Goal: Feedback & Contribution: Leave review/rating

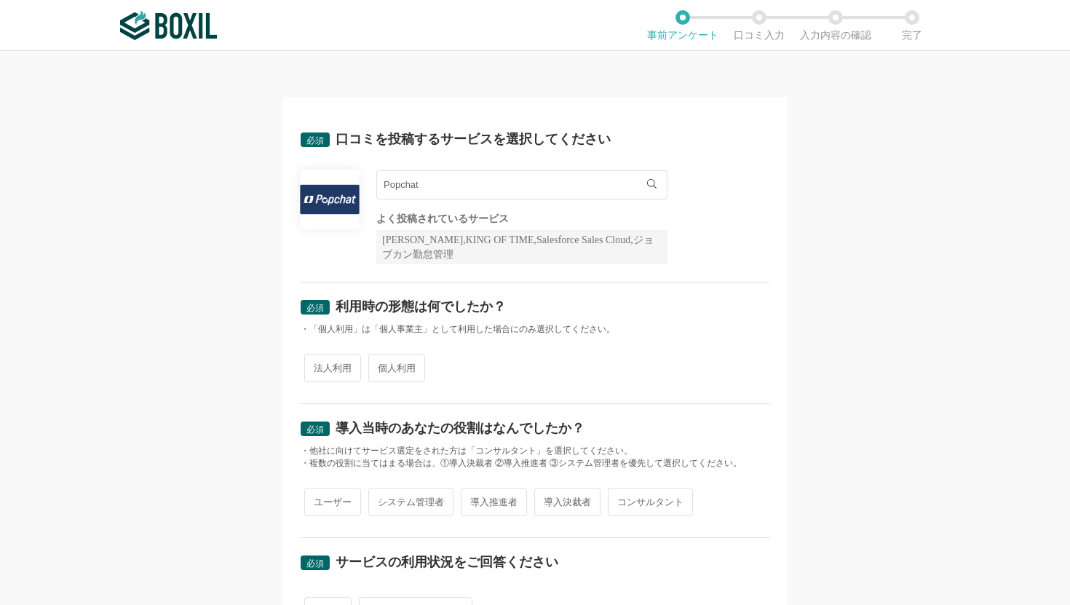
click at [440, 189] on input "Popchat" at bounding box center [521, 184] width 291 height 29
click at [474, 290] on div "必須 利用時の形態は何でしたか？ ・「個人利用」は「個人事業主」として利用した場合にのみ選択してください。 法人利用 個人利用" at bounding box center [535, 343] width 469 height 122
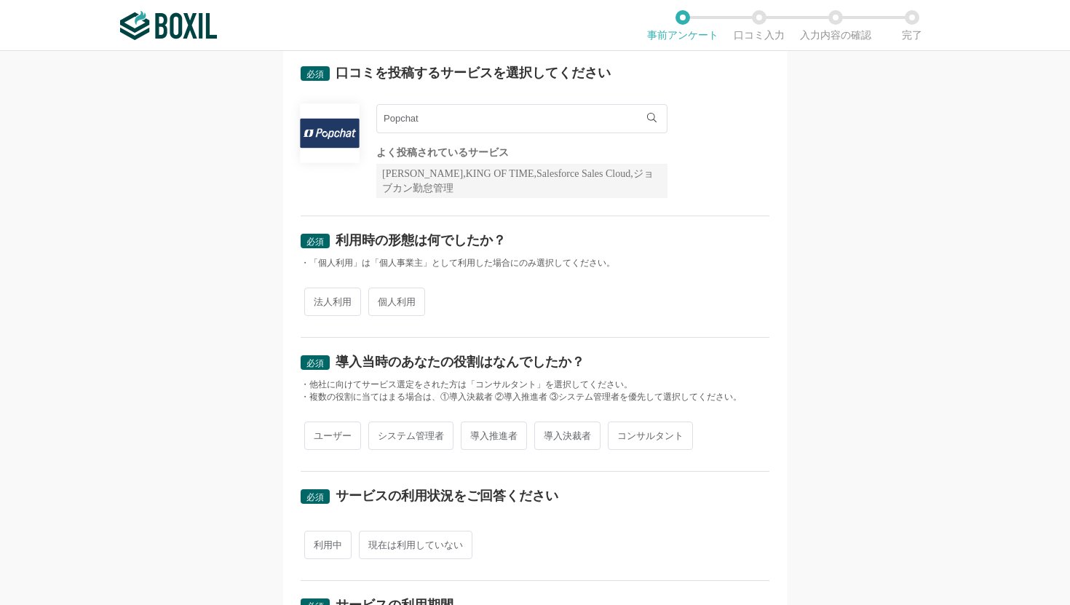
scroll to position [70, 0]
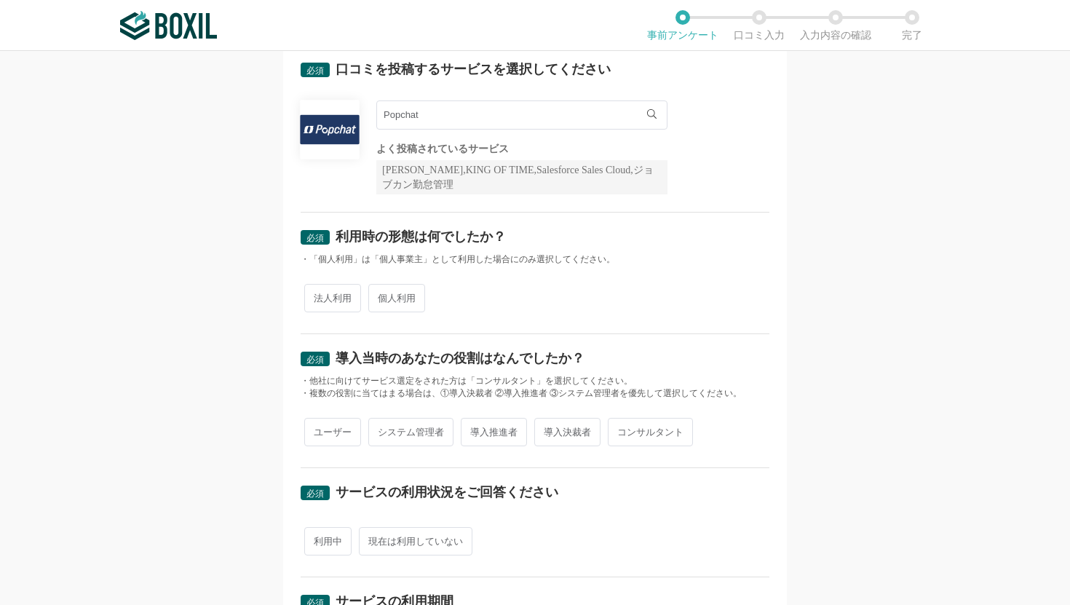
click at [337, 301] on span "法人利用" at bounding box center [332, 298] width 57 height 28
click at [317, 296] on input "法人利用" at bounding box center [312, 290] width 9 height 9
radio input "true"
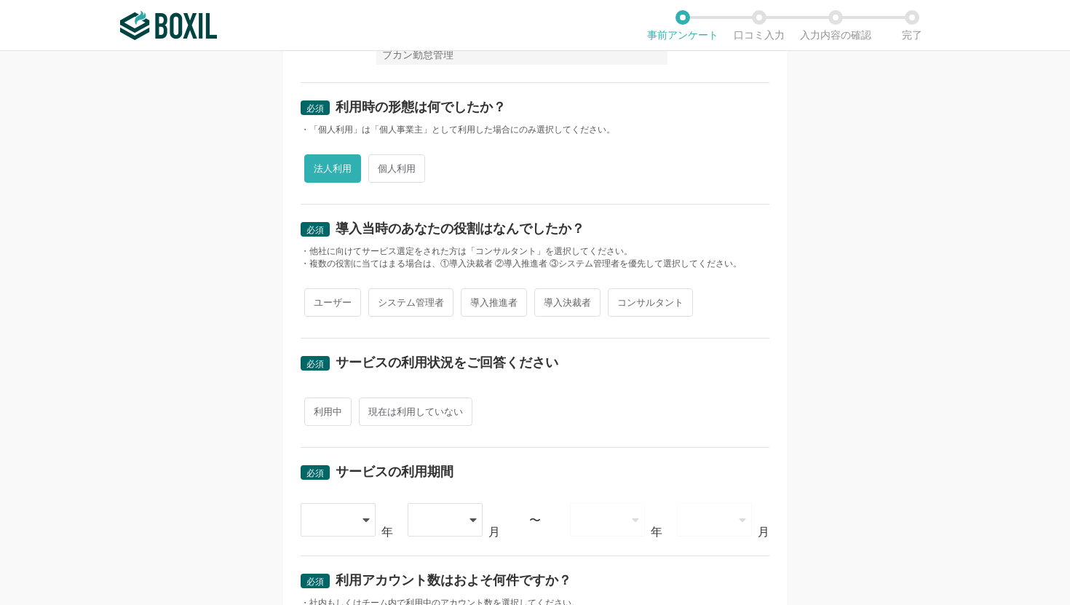
scroll to position [203, 0]
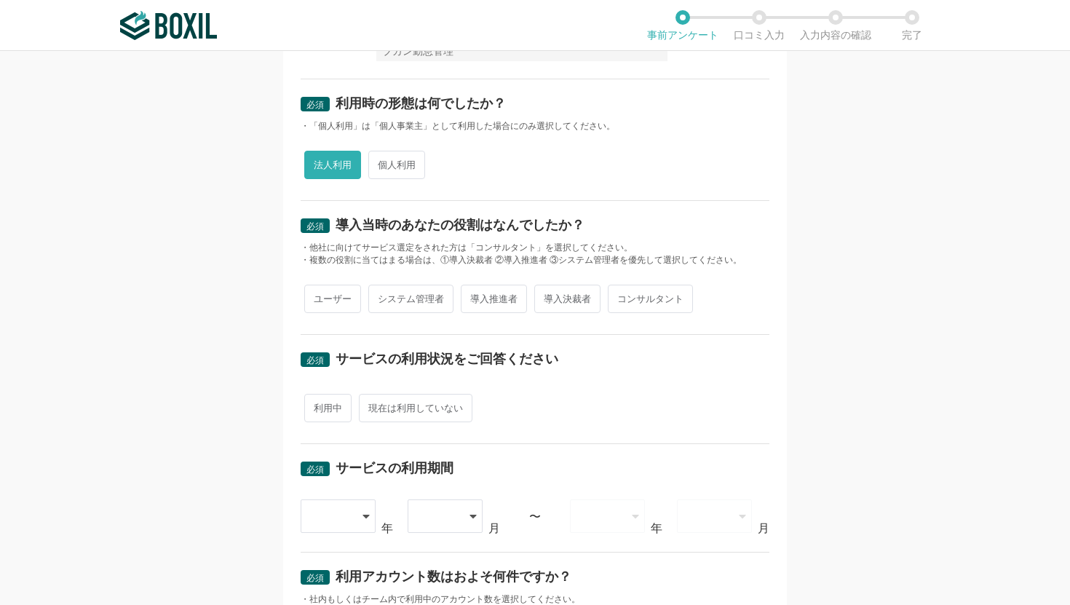
click at [329, 301] on span "ユーザー" at bounding box center [332, 299] width 57 height 28
click at [317, 296] on input "ユーザー" at bounding box center [312, 291] width 9 height 9
radio input "true"
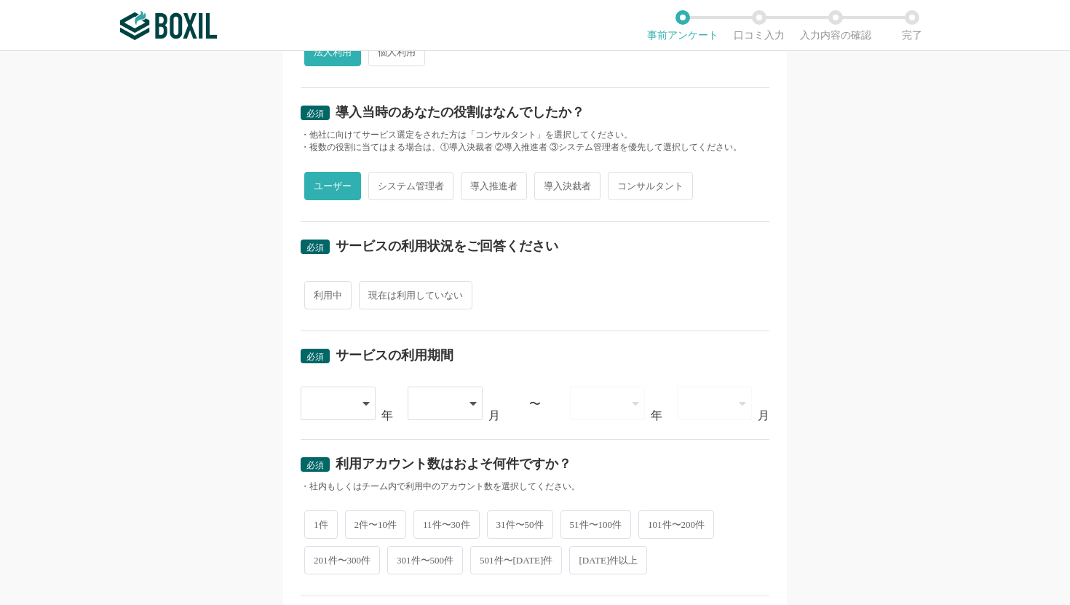
scroll to position [318, 0]
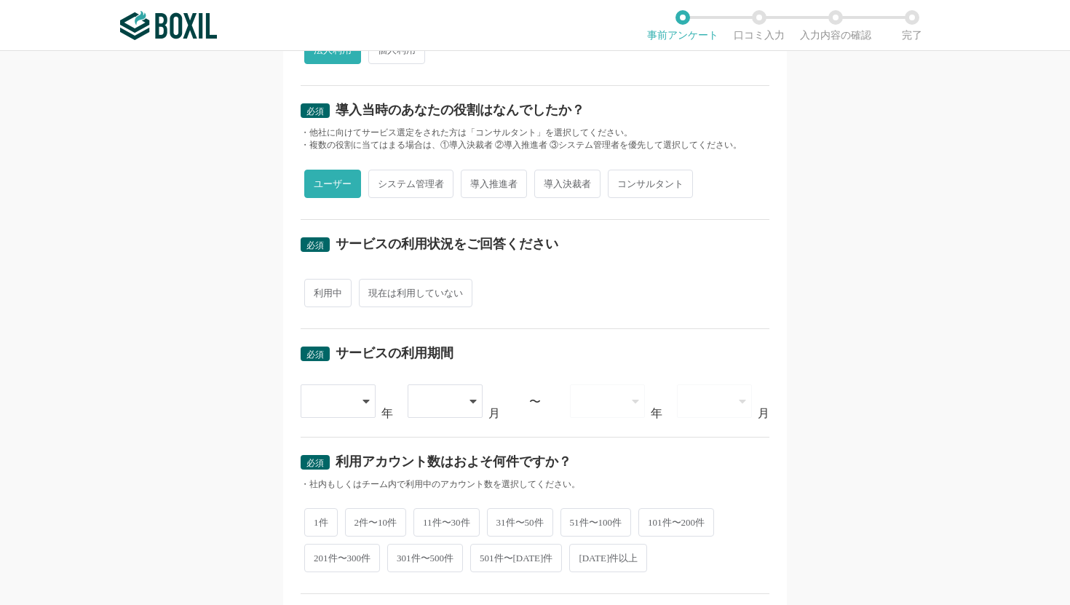
click at [647, 187] on span "コンサルタント" at bounding box center [650, 184] width 85 height 28
click at [621, 181] on input "コンサルタント" at bounding box center [615, 176] width 9 height 9
radio input "true"
radio input "false"
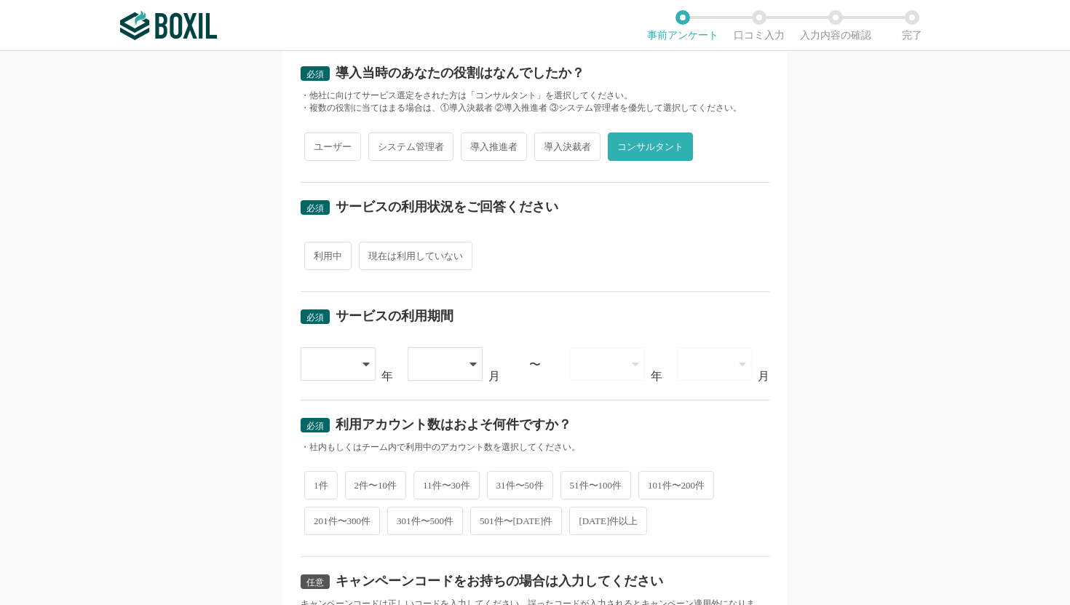
scroll to position [357, 0]
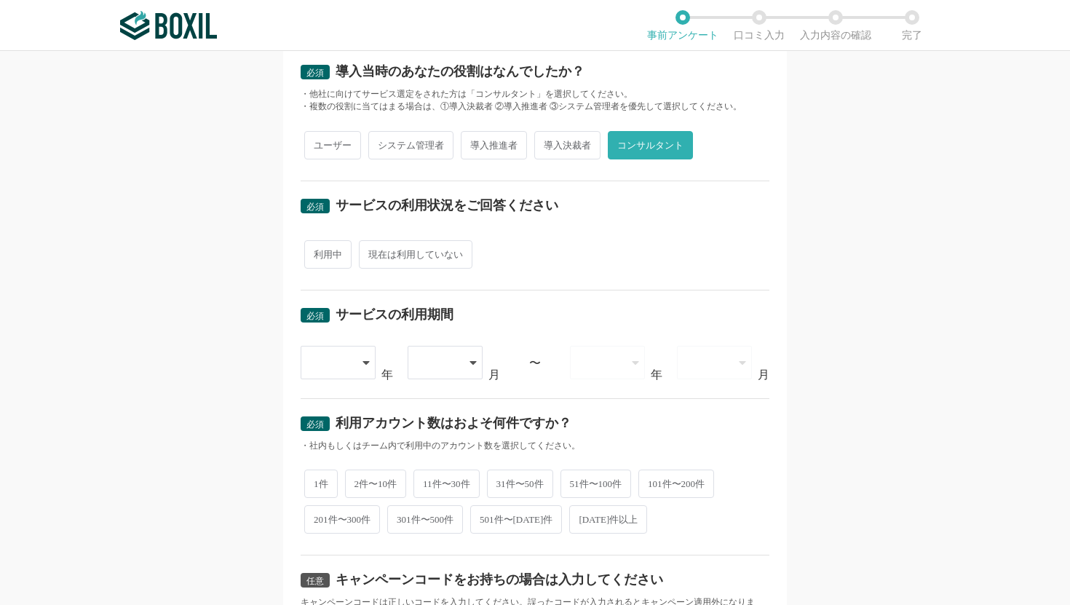
click at [340, 257] on span "利用中" at bounding box center [327, 254] width 47 height 28
click at [317, 252] on input "利用中" at bounding box center [312, 246] width 9 height 9
radio input "true"
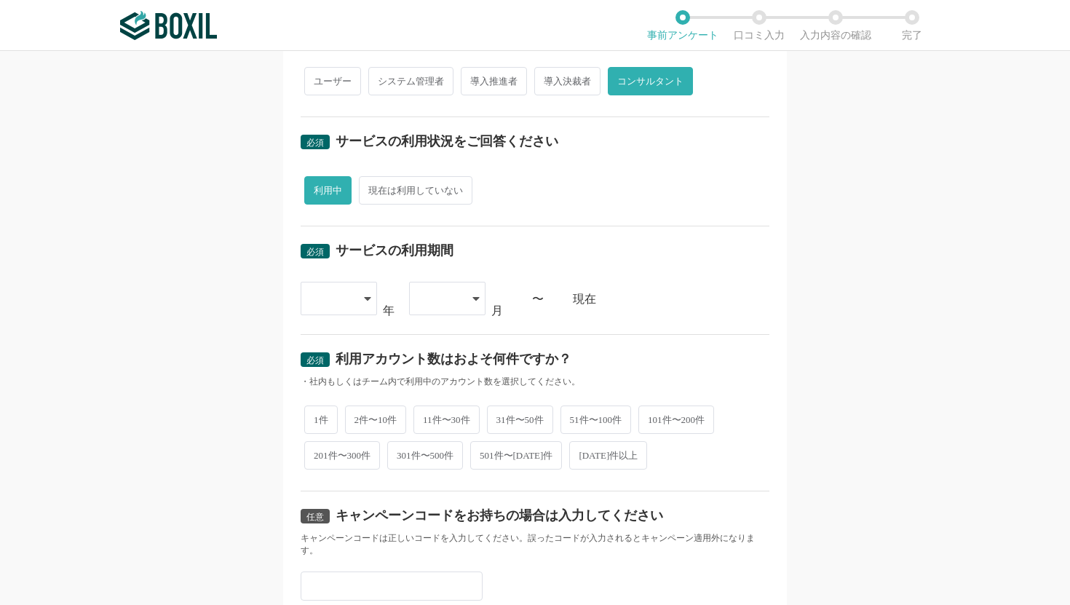
scroll to position [456, 0]
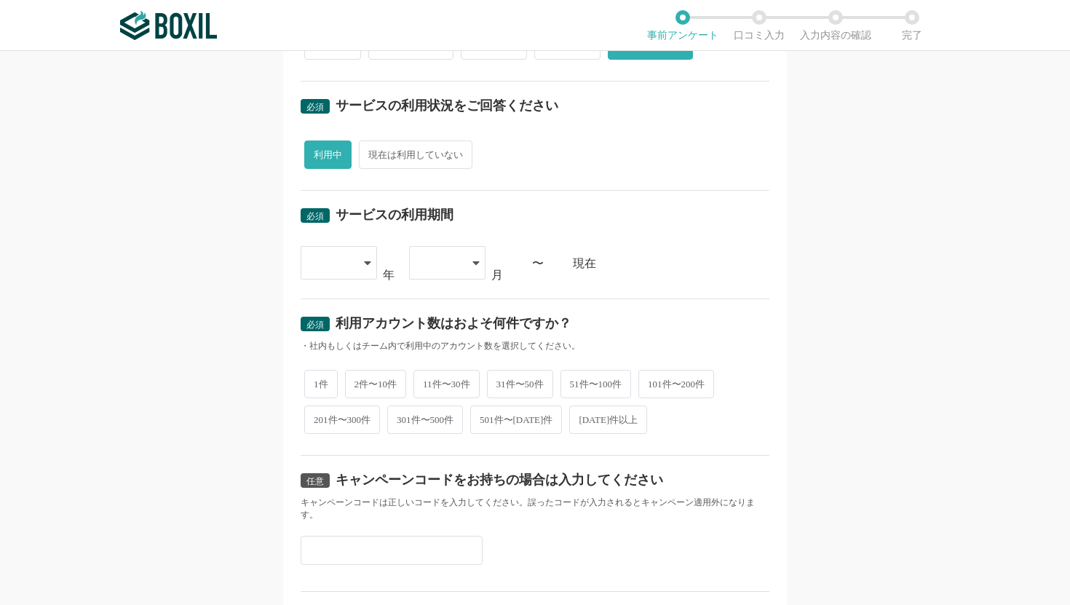
click at [356, 270] on div at bounding box center [339, 262] width 76 height 33
click at [341, 494] on li "[DATE]" at bounding box center [339, 487] width 76 height 35
click at [463, 266] on div at bounding box center [447, 262] width 76 height 33
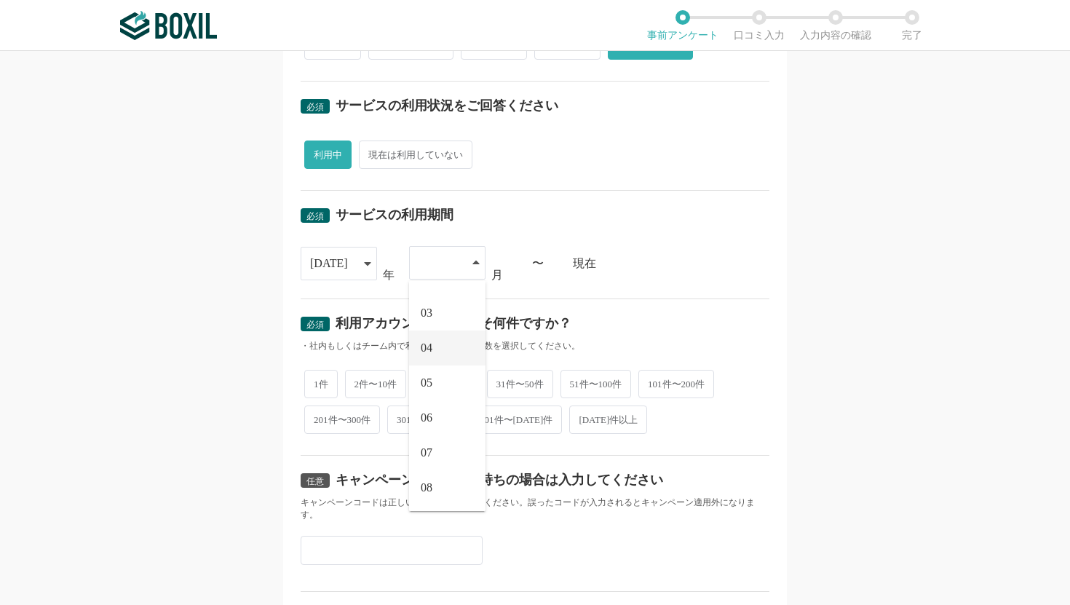
click at [440, 344] on li "04" at bounding box center [447, 347] width 76 height 35
click at [571, 349] on div "・社内もしくはチーム内で利用中のアカウント数を選択してください。" at bounding box center [535, 344] width 469 height 12
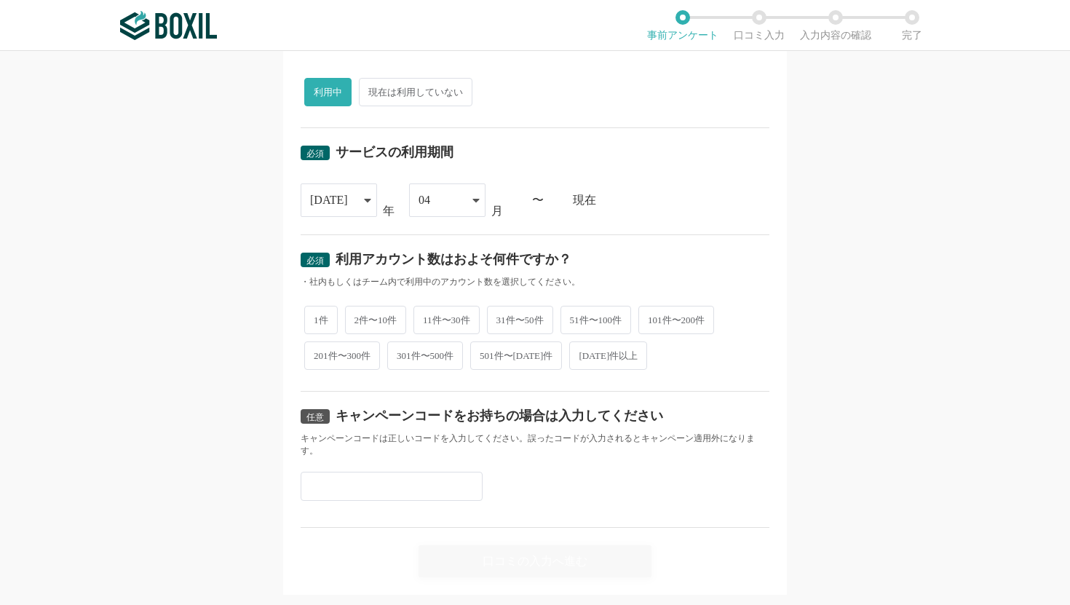
scroll to position [543, 0]
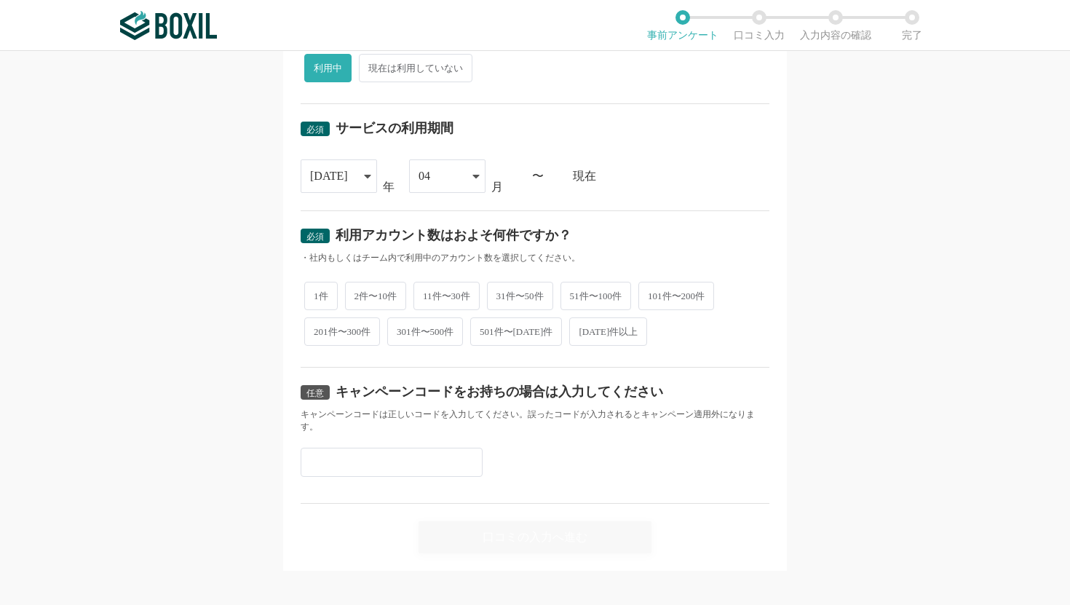
click at [312, 299] on span "1件" at bounding box center [320, 296] width 33 height 28
click at [312, 293] on input "1件" at bounding box center [312, 288] width 9 height 9
radio input "true"
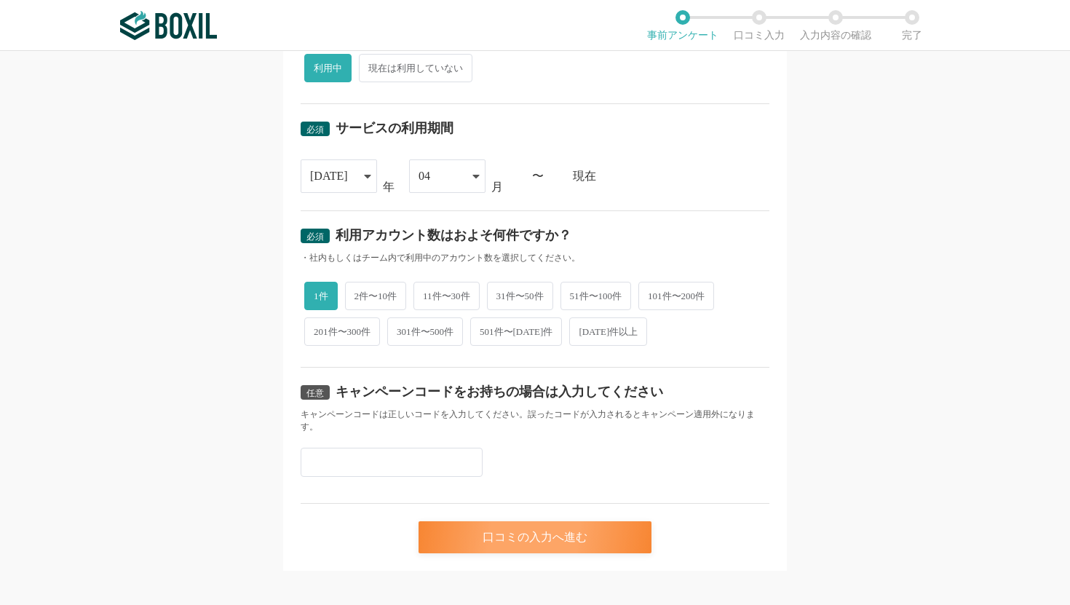
click at [496, 531] on div "口コミの入力へ進む" at bounding box center [535, 537] width 233 height 32
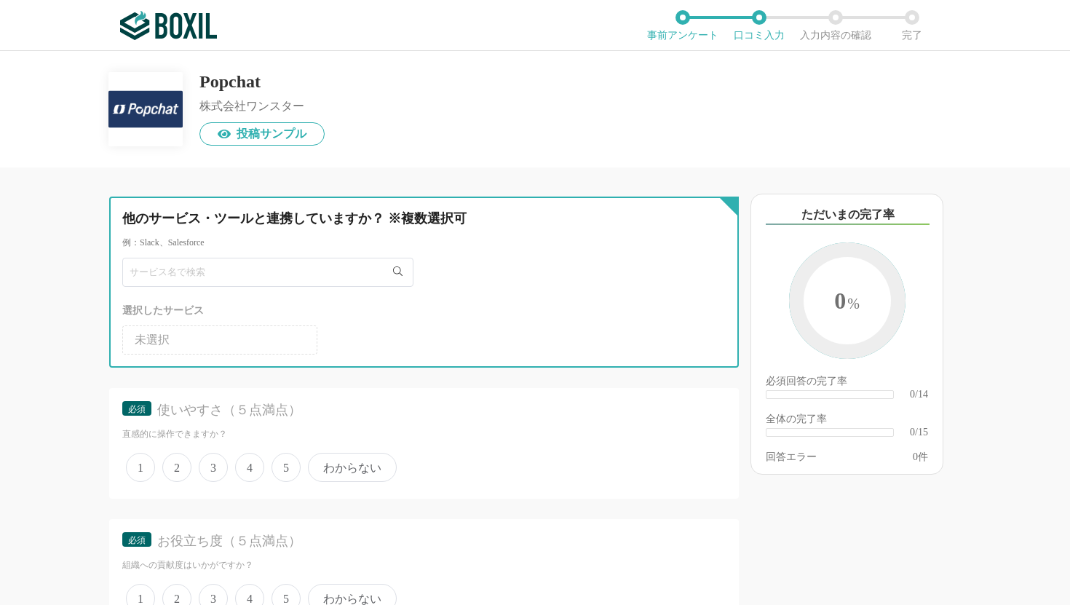
click at [270, 270] on input "text" at bounding box center [267, 272] width 291 height 29
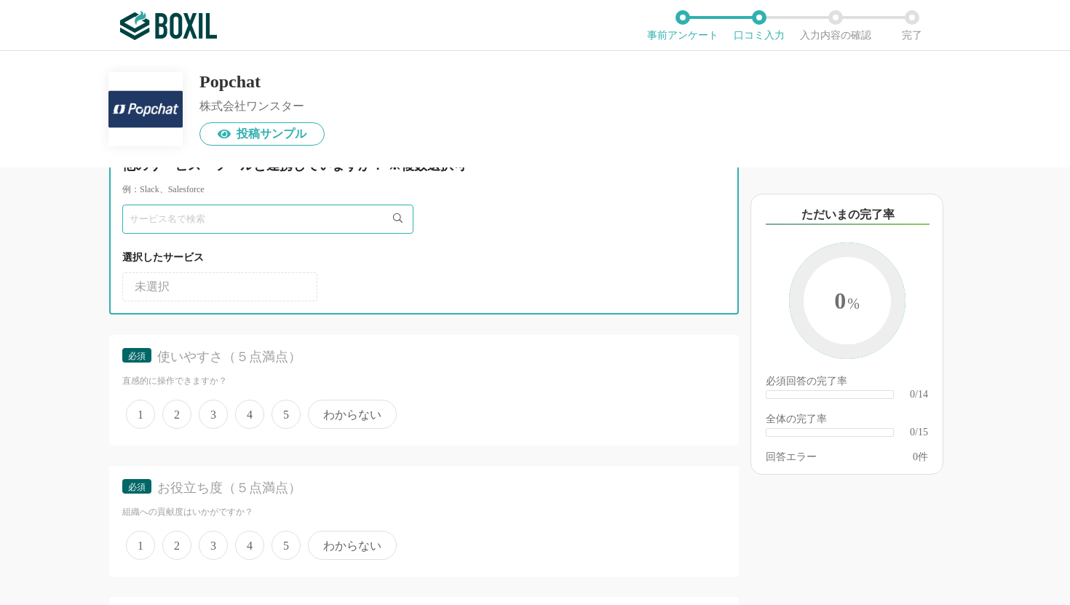
scroll to position [58, 0]
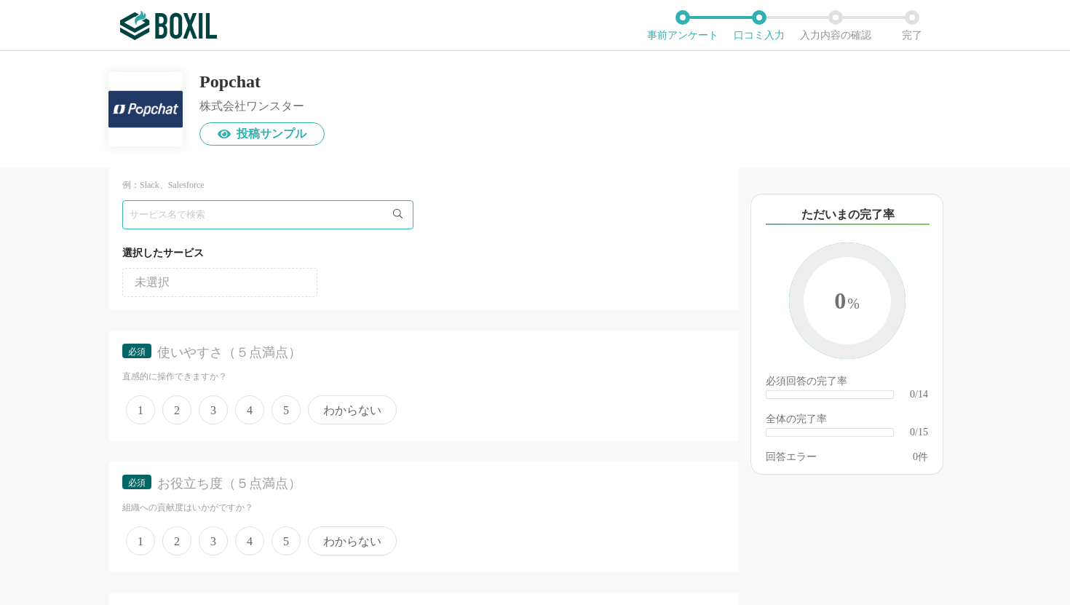
click at [266, 281] on li "未選択" at bounding box center [219, 282] width 195 height 29
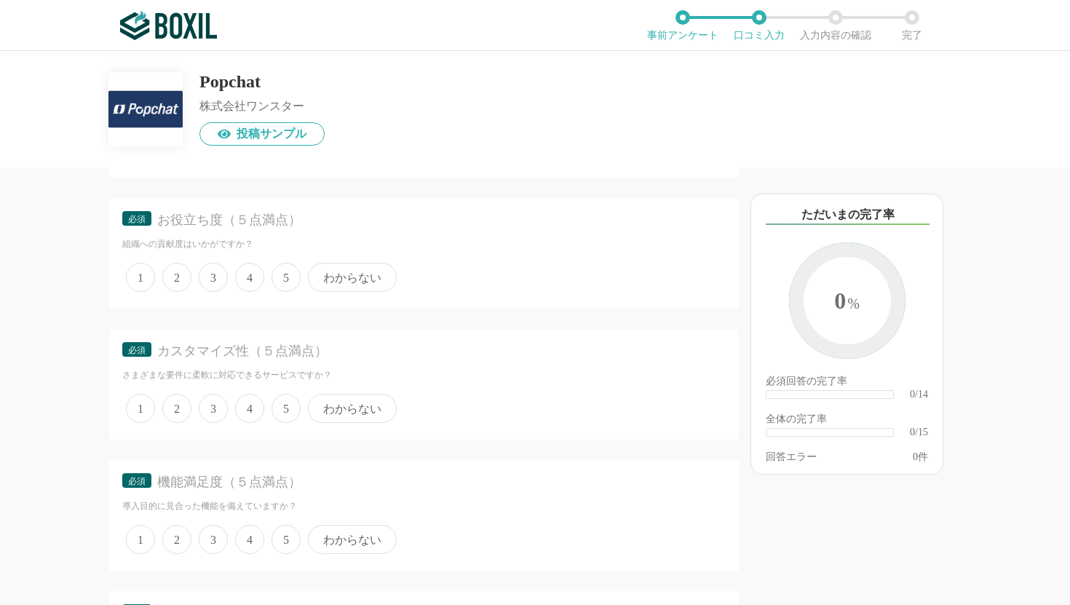
scroll to position [183, 0]
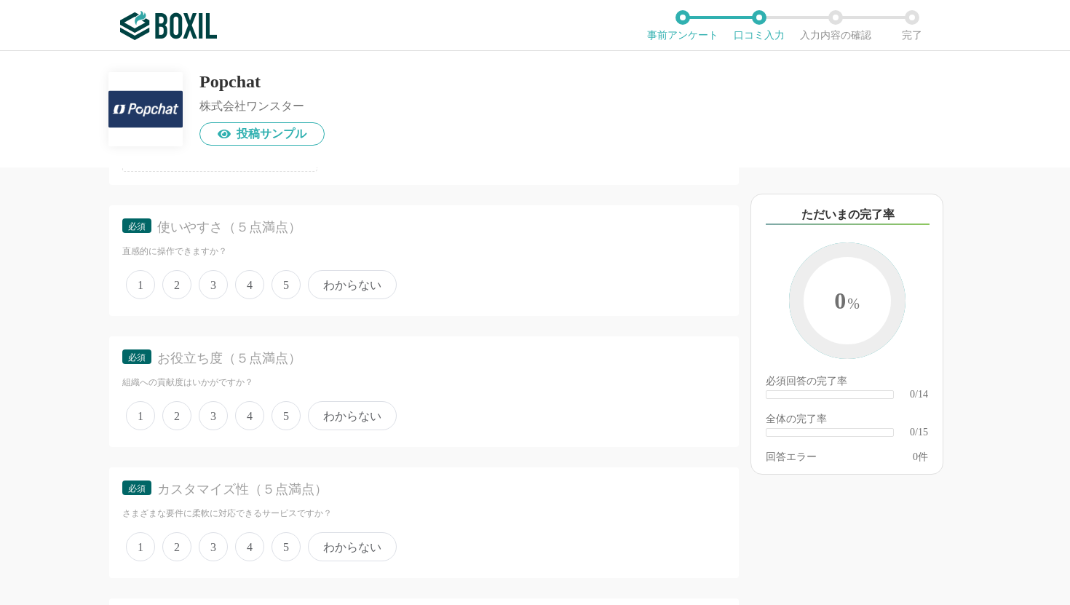
click at [280, 285] on span "5" at bounding box center [285, 284] width 29 height 29
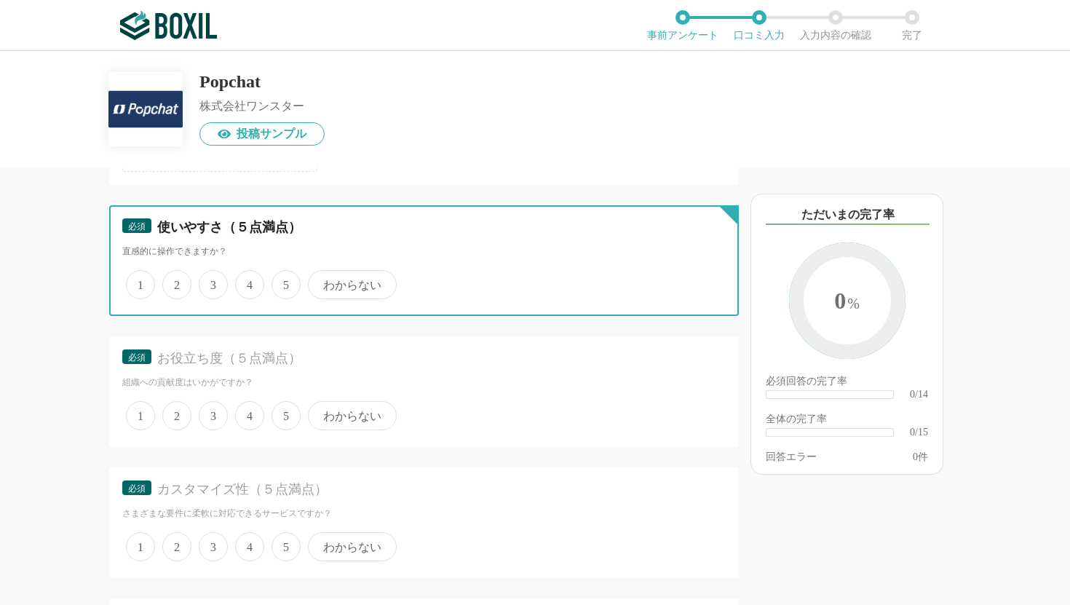
click at [280, 282] on input "5" at bounding box center [279, 276] width 9 height 9
radio input "true"
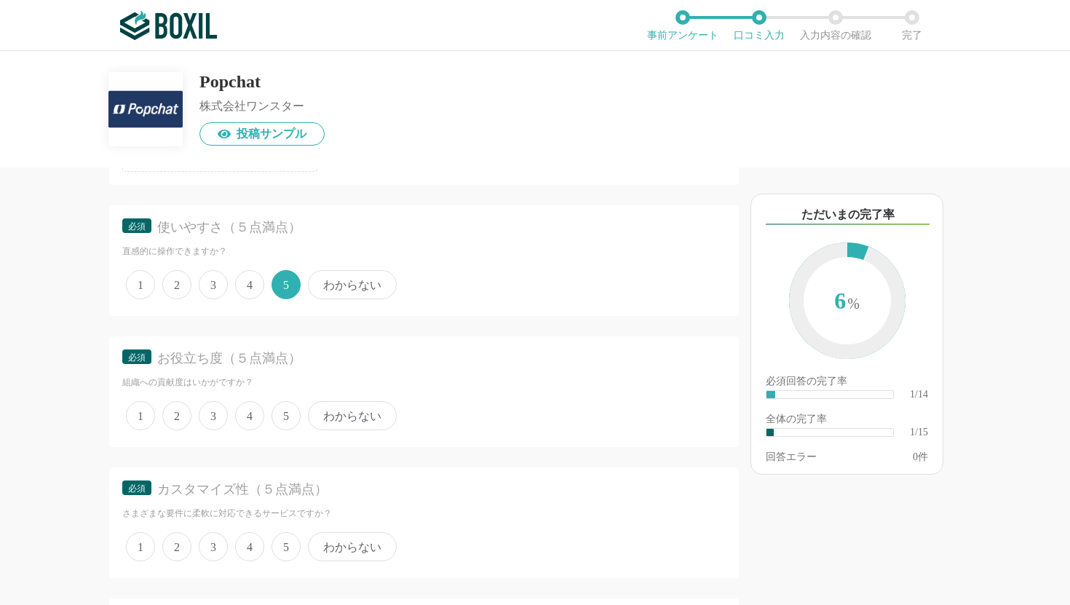
click at [284, 411] on span "5" at bounding box center [285, 415] width 29 height 29
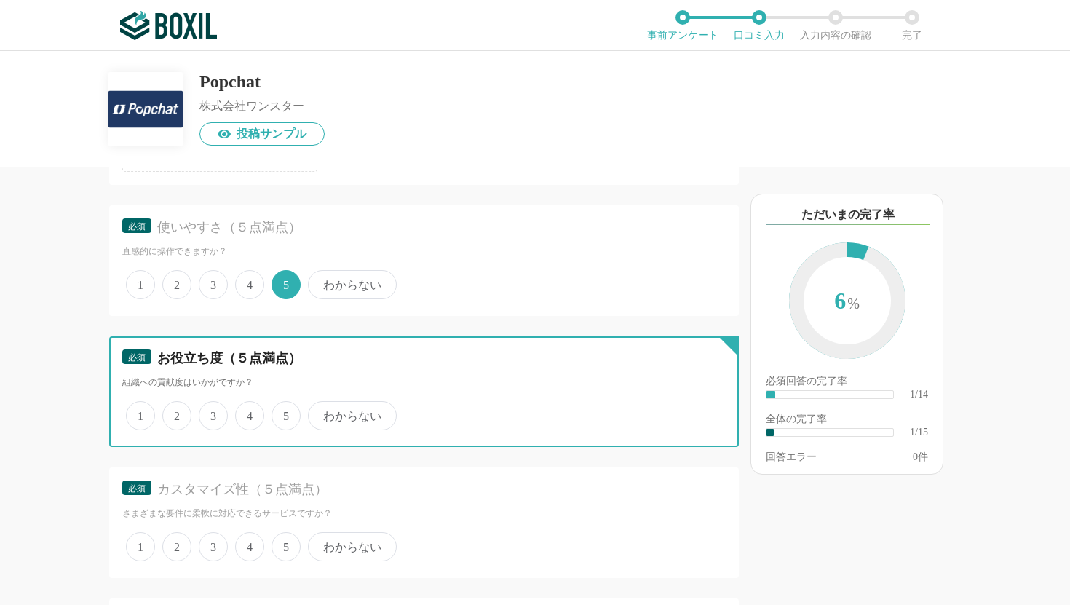
click at [284, 411] on input "5" at bounding box center [279, 407] width 9 height 9
radio input "true"
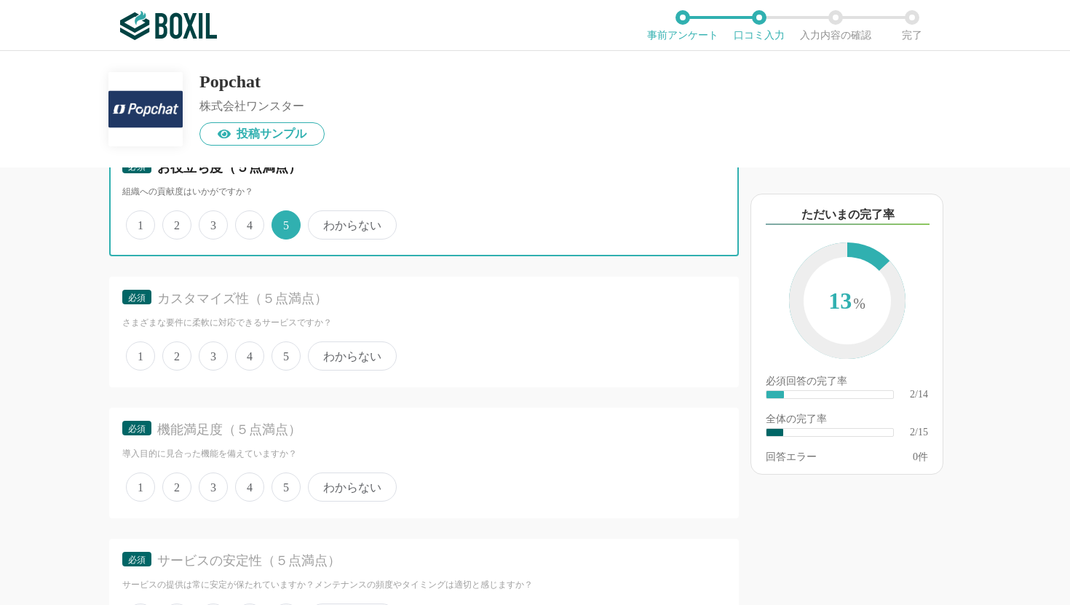
scroll to position [407, 0]
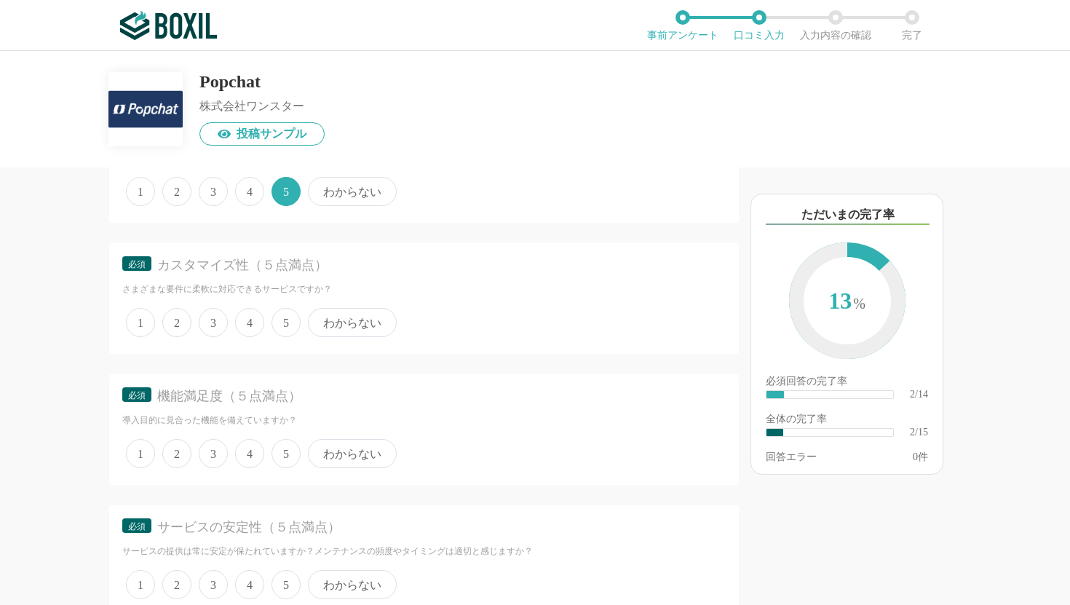
click at [253, 325] on span "4" at bounding box center [249, 322] width 29 height 29
click at [248, 320] on input "4" at bounding box center [243, 314] width 9 height 9
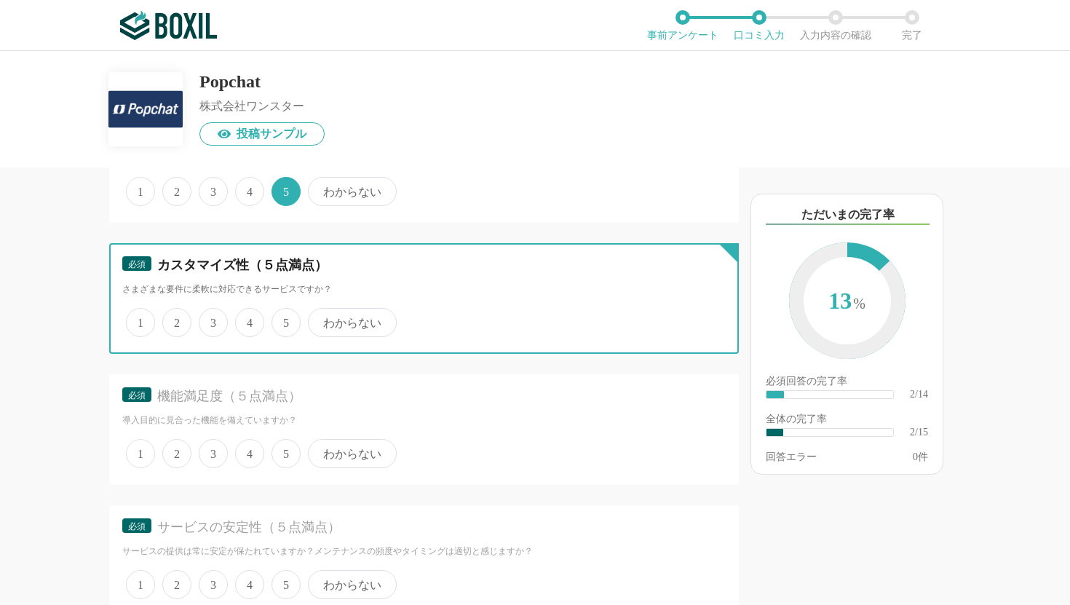
radio input "true"
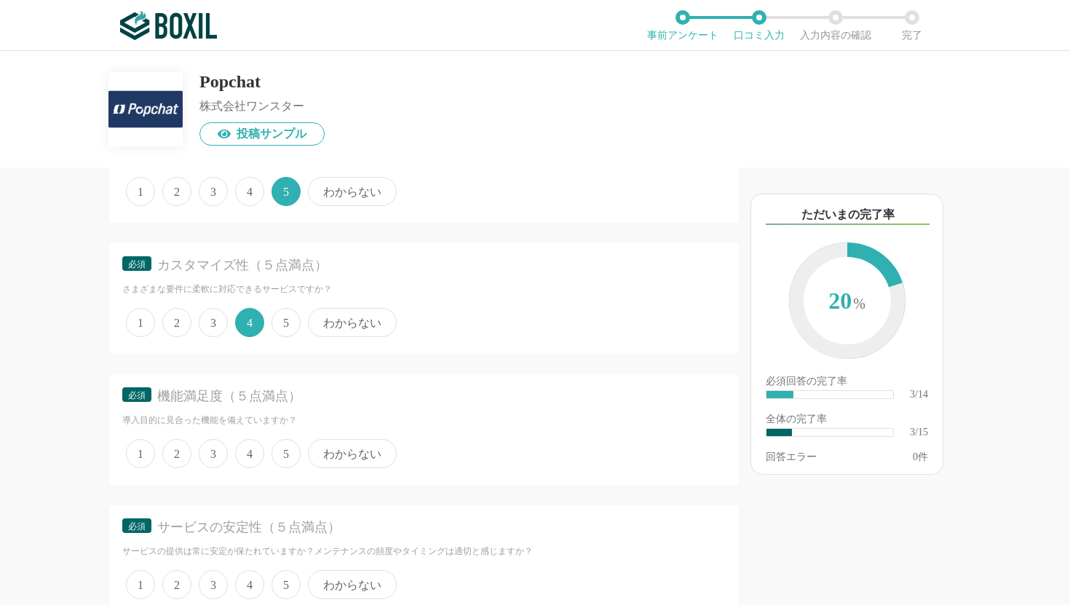
click at [288, 317] on span "5" at bounding box center [285, 322] width 29 height 29
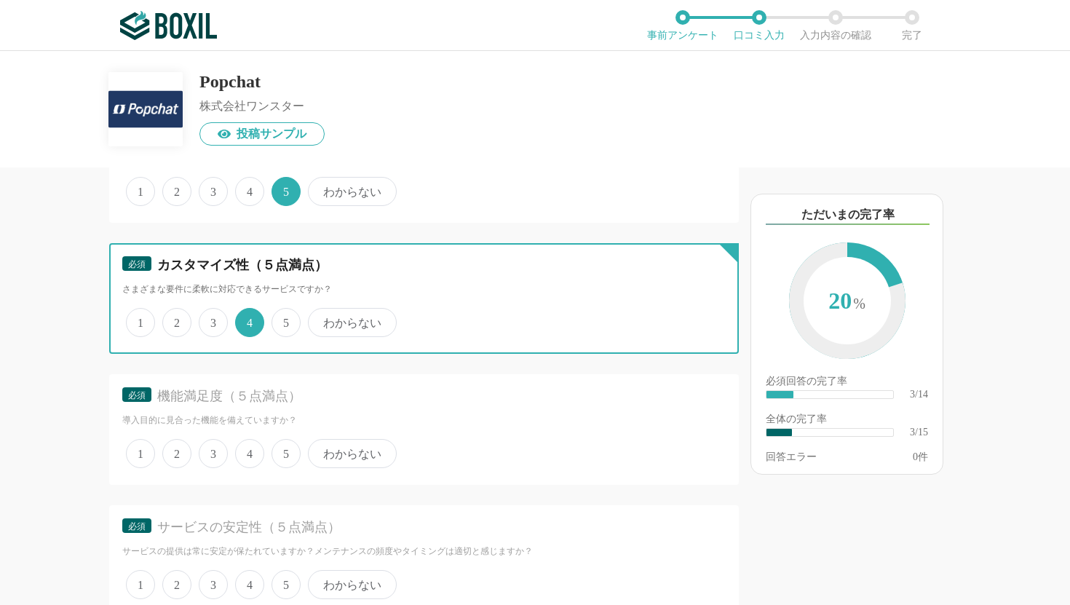
click at [285, 317] on input "5" at bounding box center [279, 314] width 9 height 9
radio input "true"
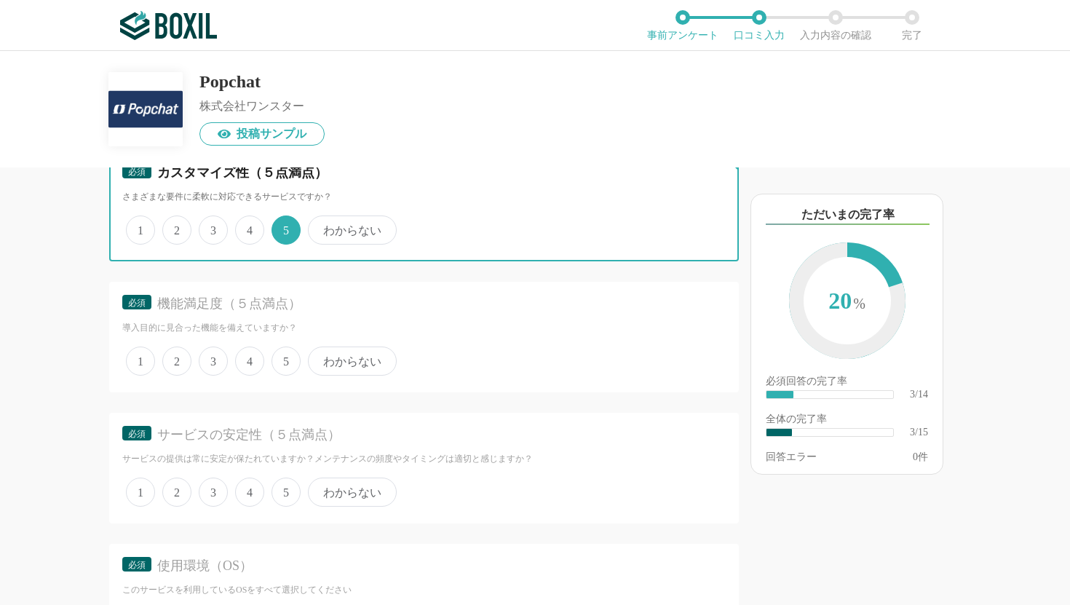
scroll to position [584, 0]
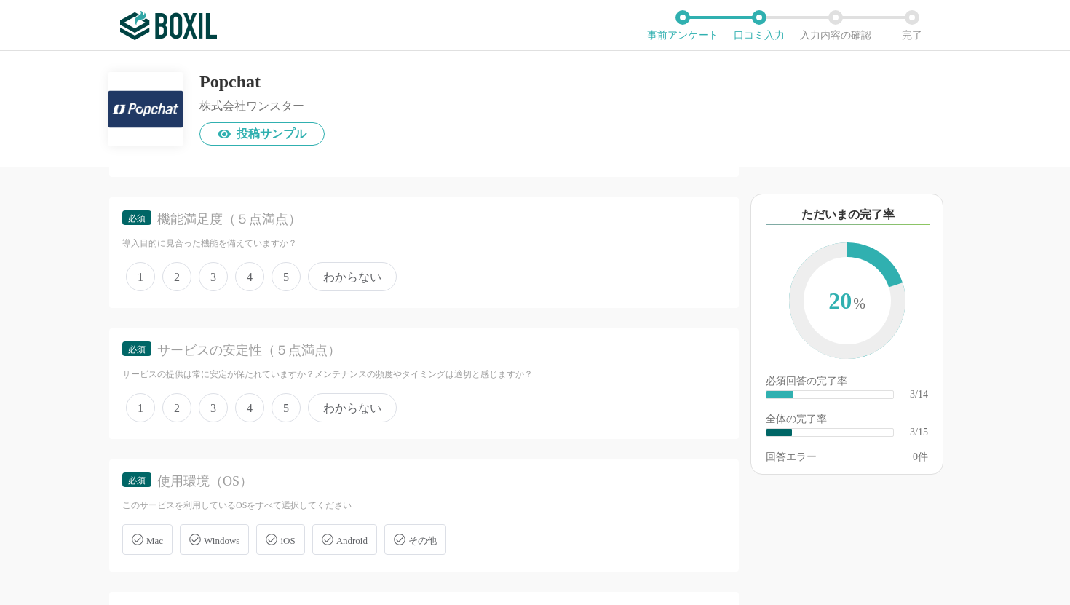
click at [287, 280] on span "5" at bounding box center [285, 276] width 29 height 29
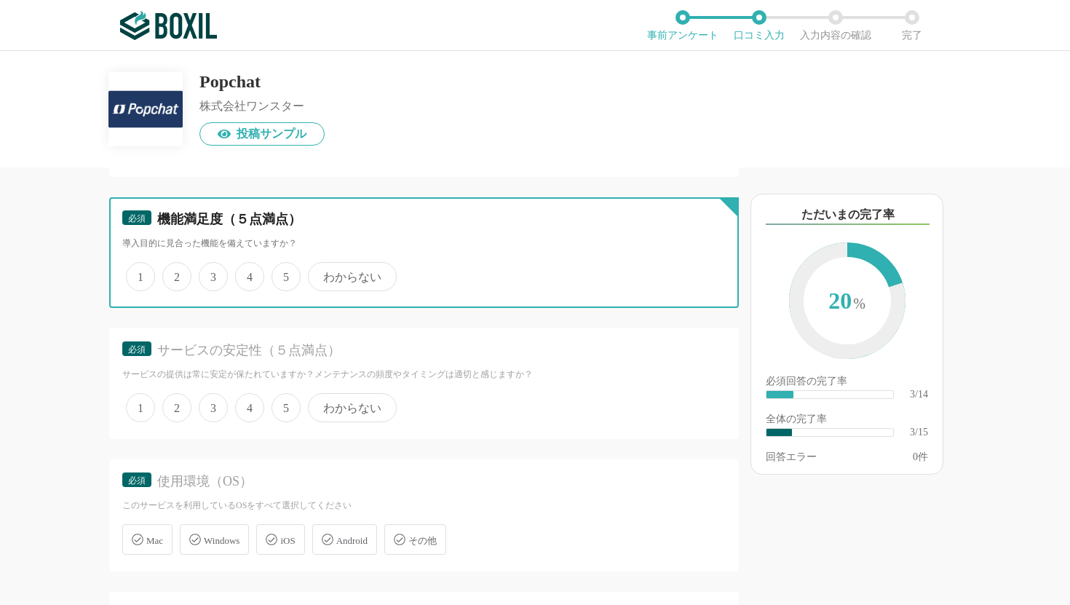
click at [285, 274] on input "5" at bounding box center [279, 268] width 9 height 9
radio input "true"
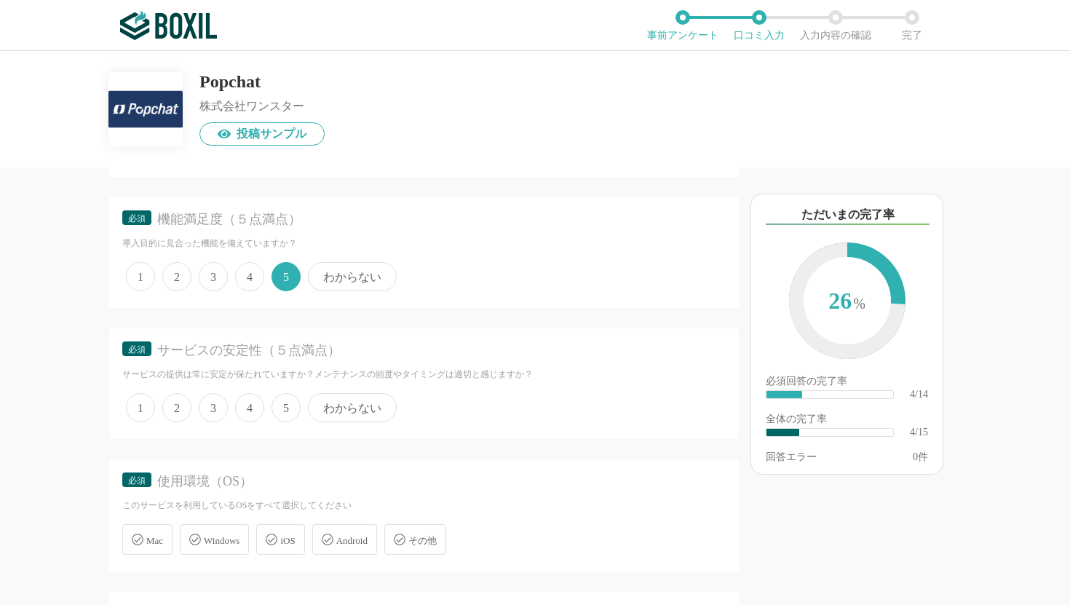
click at [247, 403] on span "4" at bounding box center [249, 407] width 29 height 29
click at [247, 403] on input "4" at bounding box center [243, 399] width 9 height 9
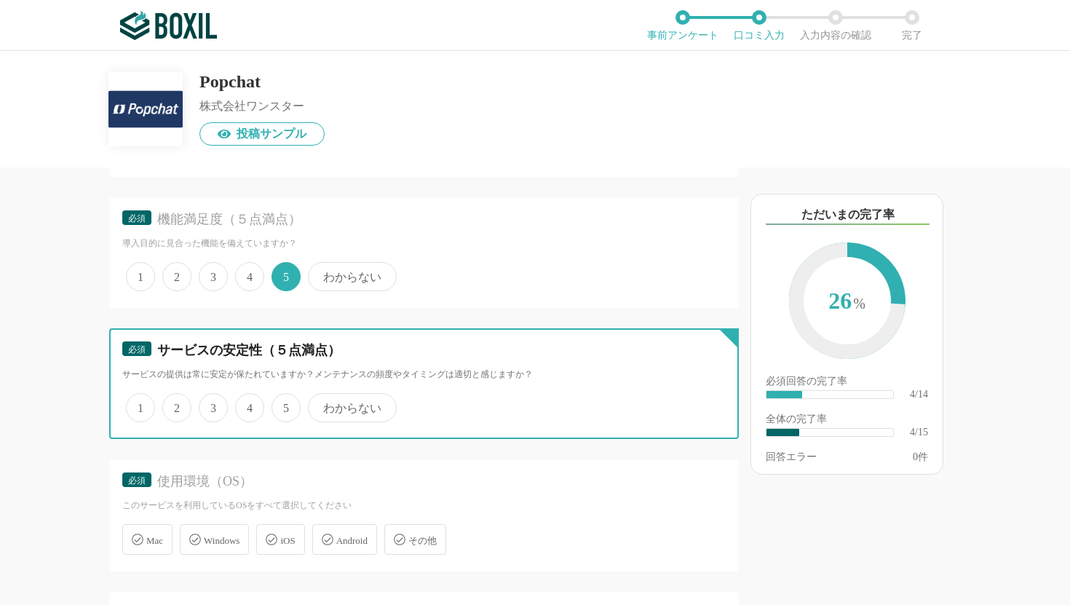
radio input "true"
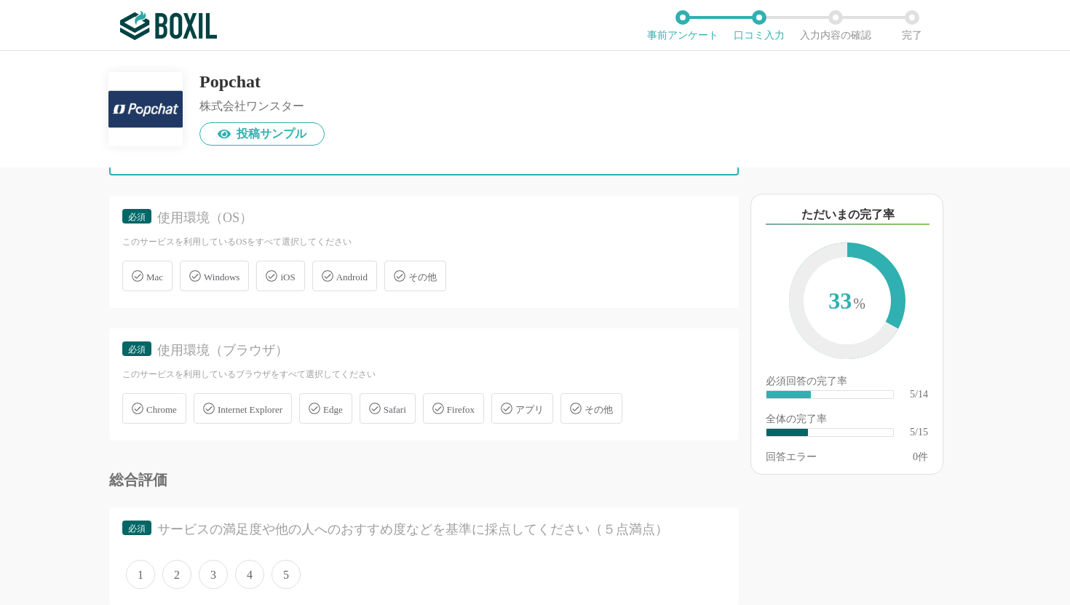
scroll to position [848, 0]
click at [168, 274] on div "Mac" at bounding box center [147, 275] width 50 height 31
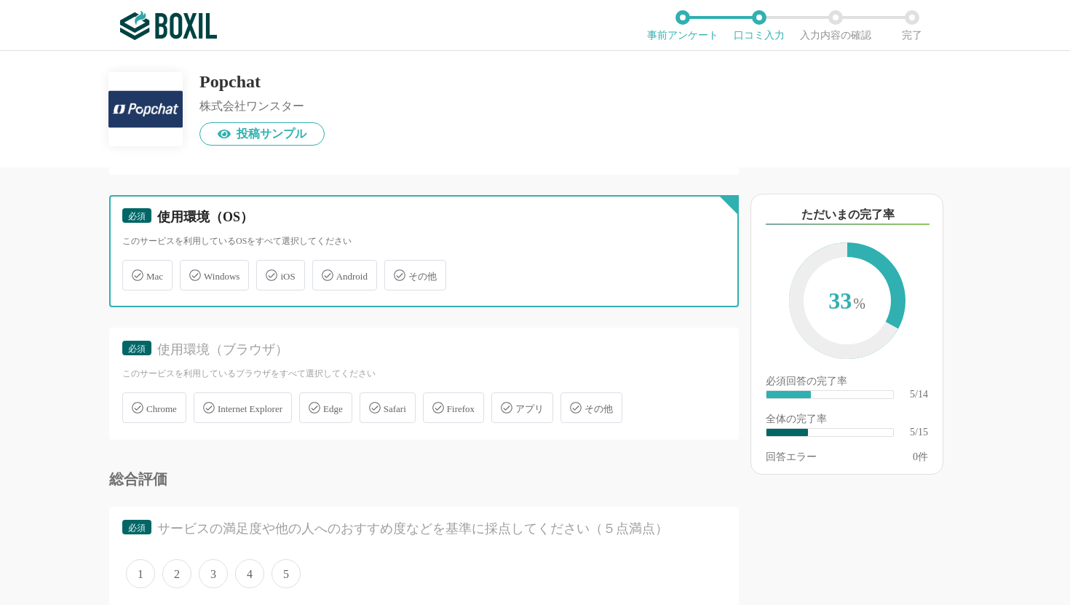
click at [135, 271] on input "Mac" at bounding box center [129, 266] width 9 height 9
checkbox input "true"
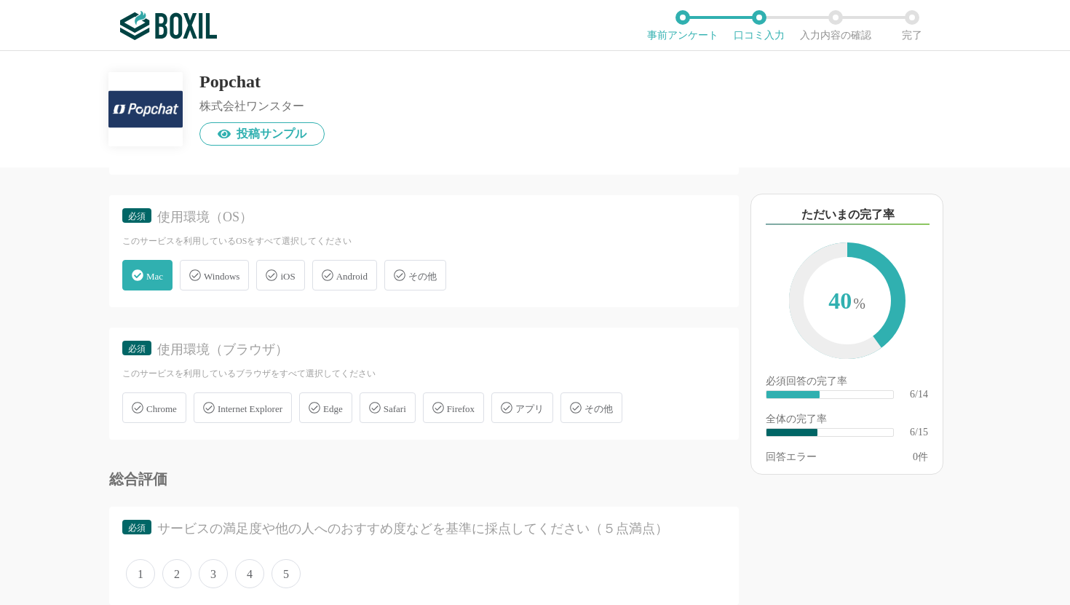
click at [207, 274] on span "Windows" at bounding box center [222, 276] width 36 height 11
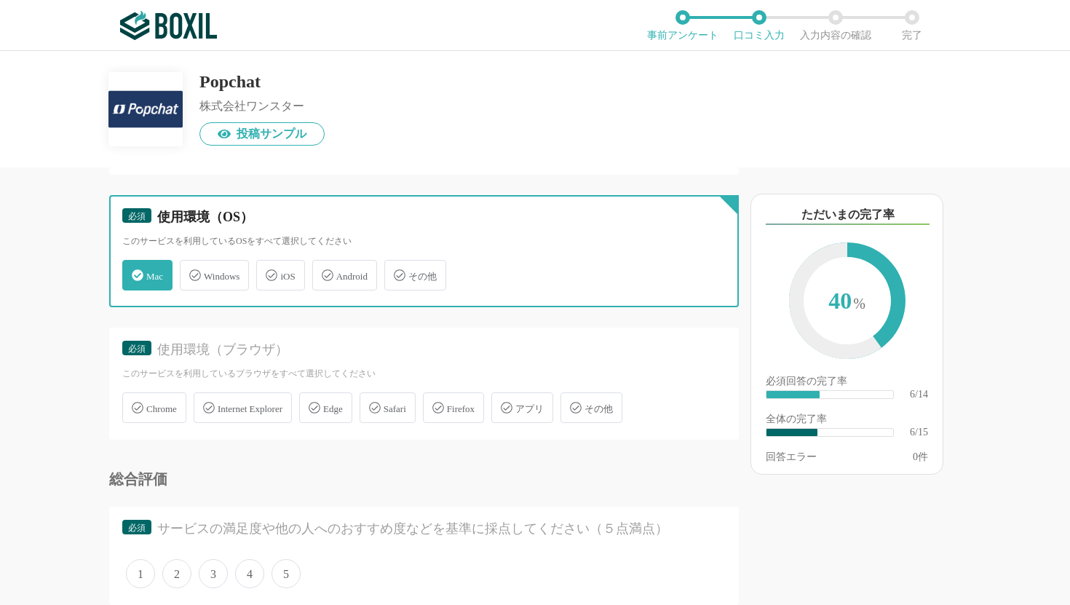
click at [192, 271] on input "Windows" at bounding box center [187, 266] width 9 height 9
checkbox input "true"
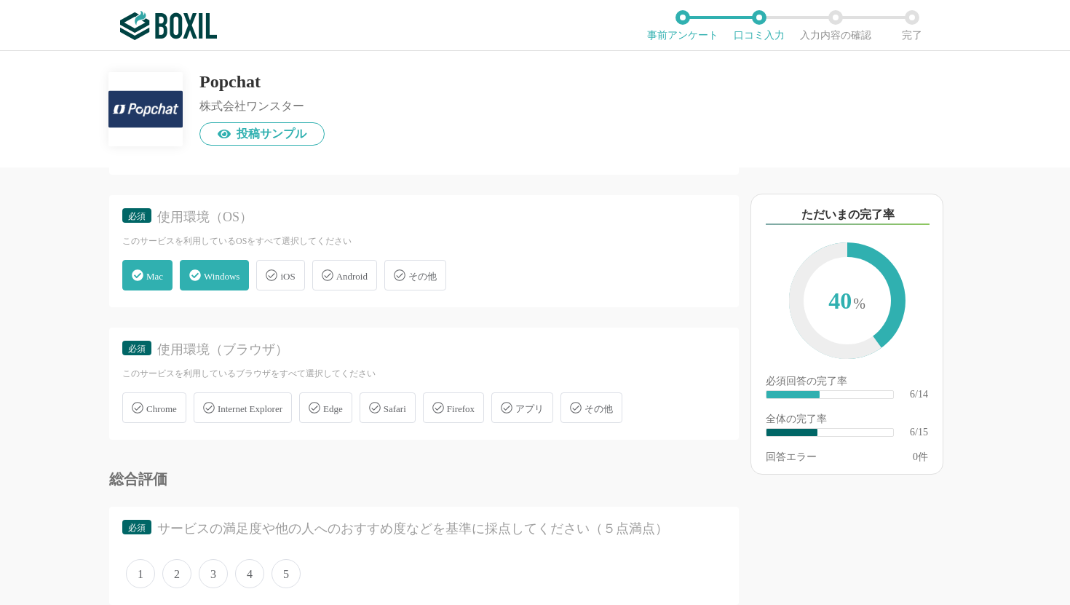
click at [290, 274] on span "iOS" at bounding box center [287, 276] width 15 height 11
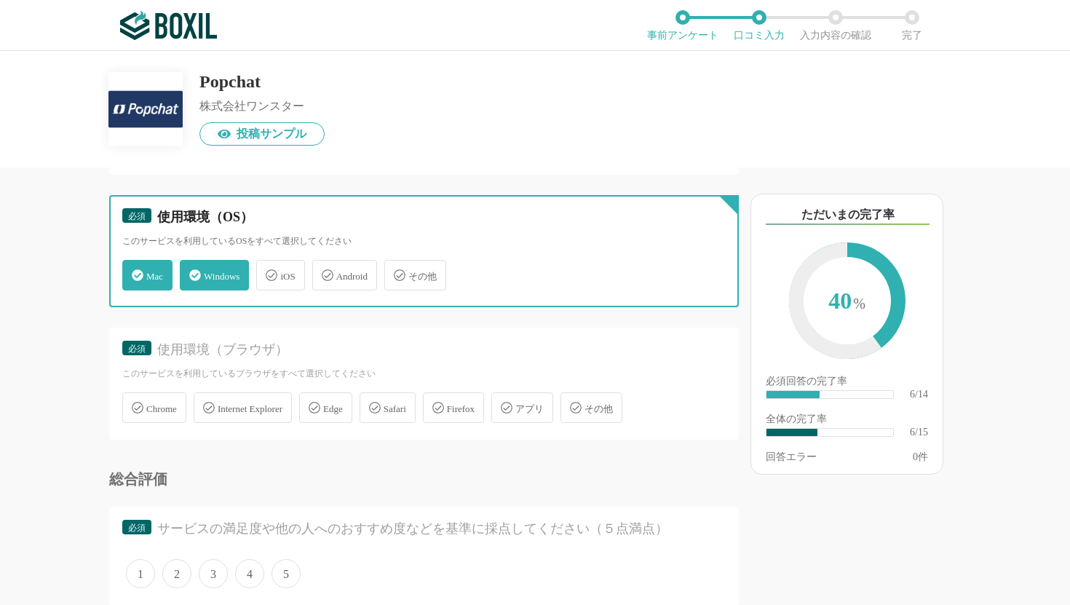
click at [269, 271] on input "iOS" at bounding box center [263, 266] width 9 height 9
checkbox input "true"
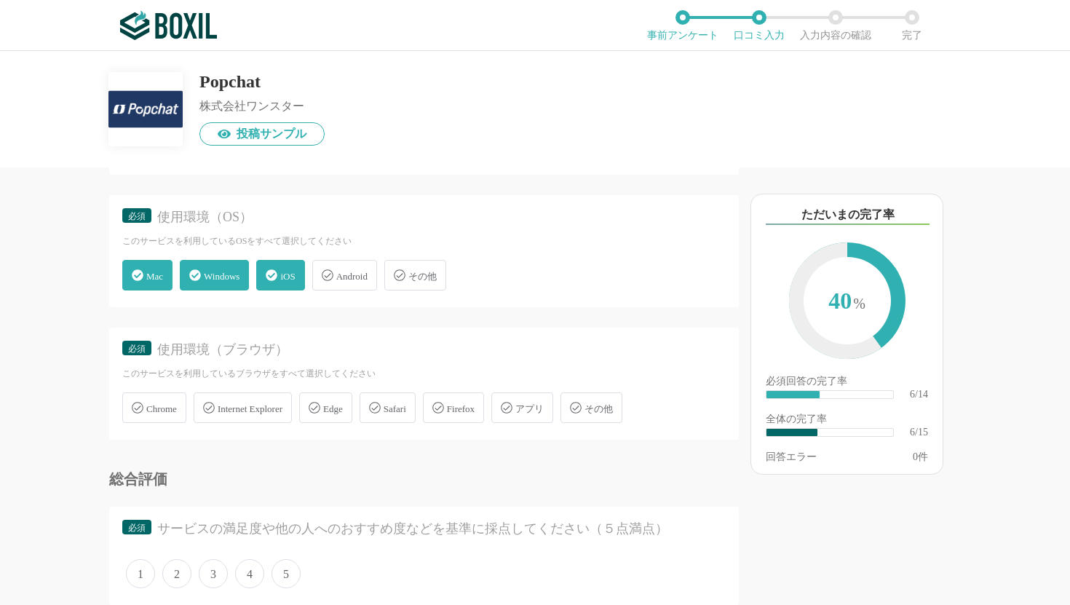
click at [346, 274] on span "Android" at bounding box center [351, 276] width 31 height 11
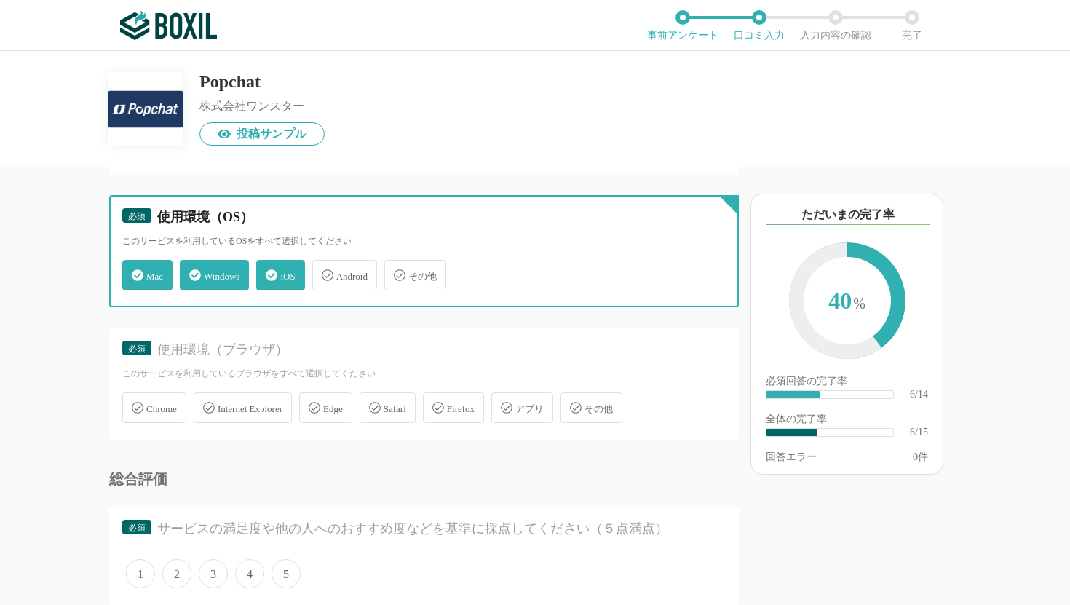
click at [325, 271] on input "Android" at bounding box center [319, 266] width 9 height 9
checkbox input "true"
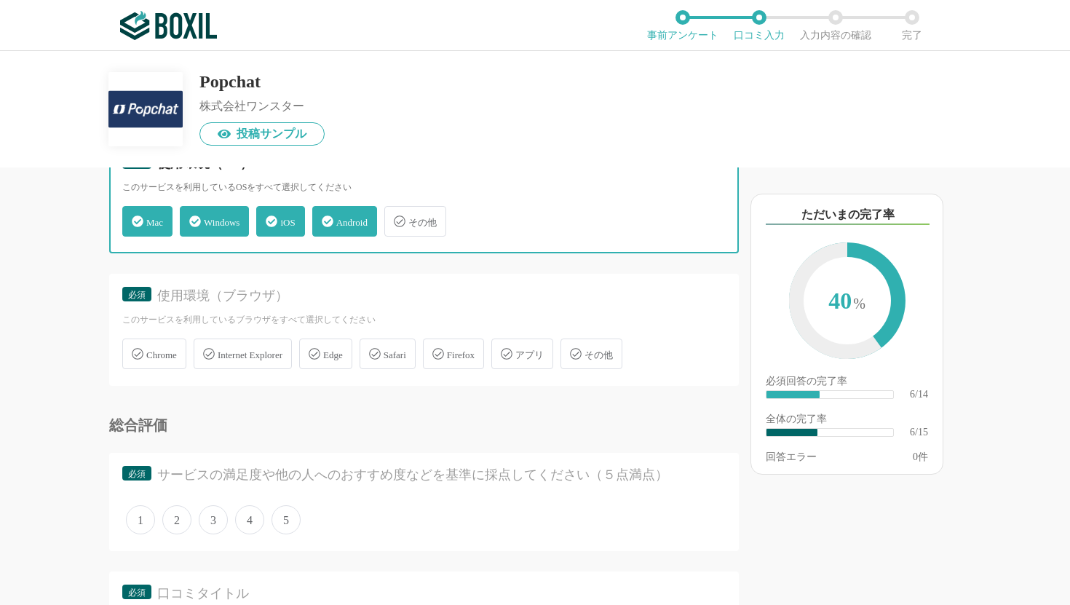
scroll to position [929, 0]
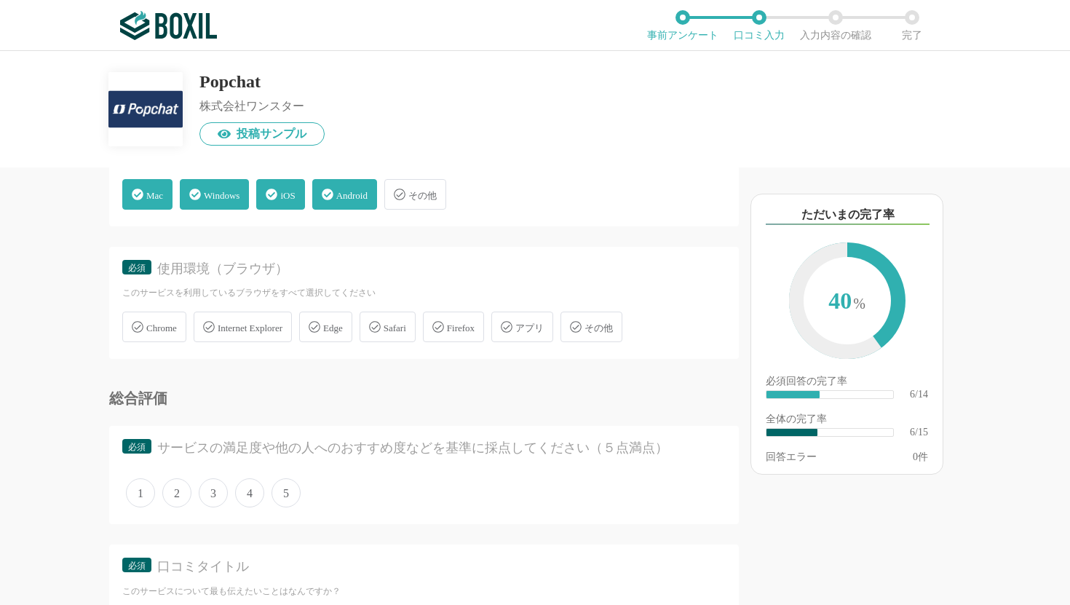
click at [165, 325] on span "Chrome" at bounding box center [161, 327] width 31 height 11
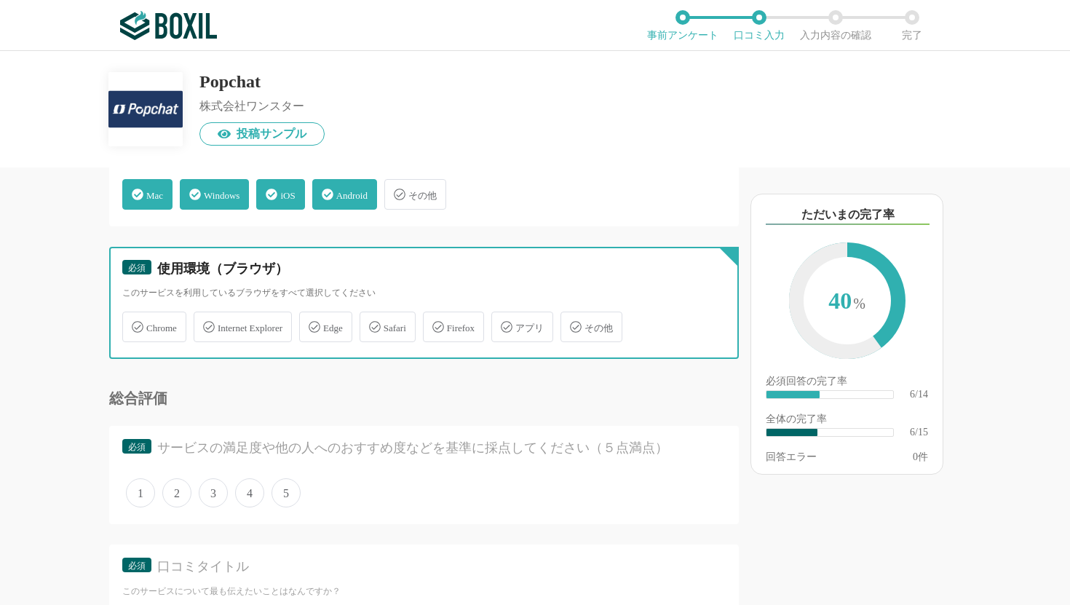
click at [135, 323] on input "Chrome" at bounding box center [129, 318] width 9 height 9
checkbox input "true"
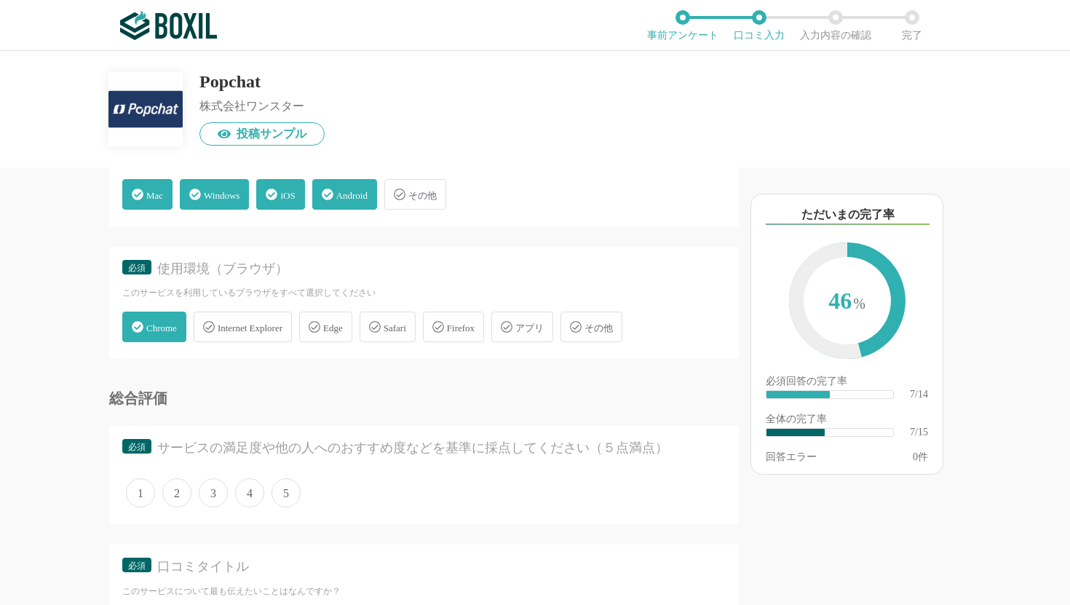
click at [229, 326] on span "Internet Explorer" at bounding box center [250, 327] width 65 height 11
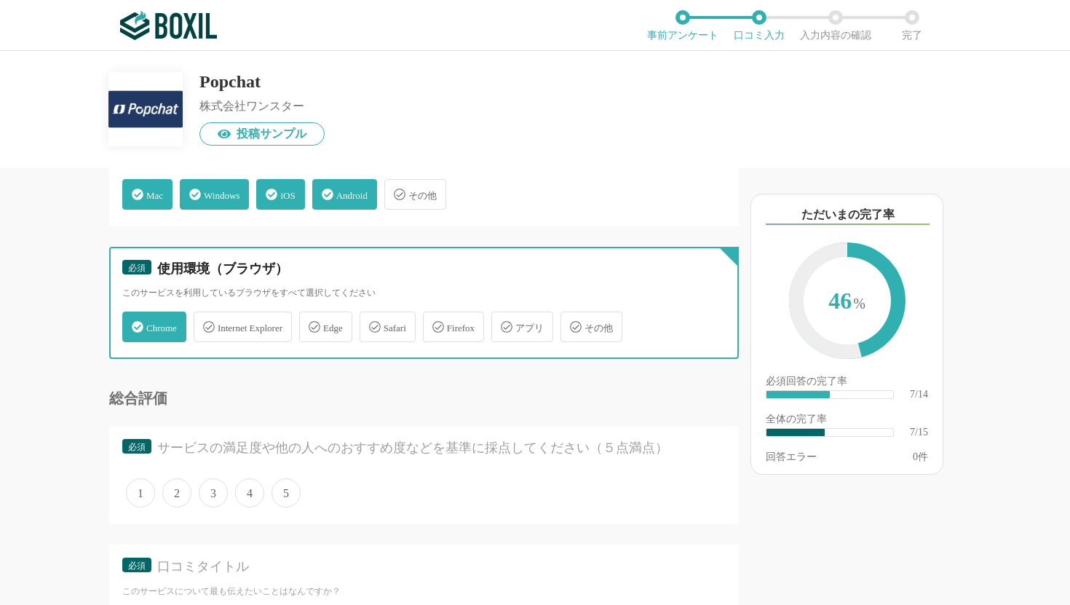
click at [206, 323] on input "Internet Explorer" at bounding box center [201, 318] width 9 height 9
checkbox input "true"
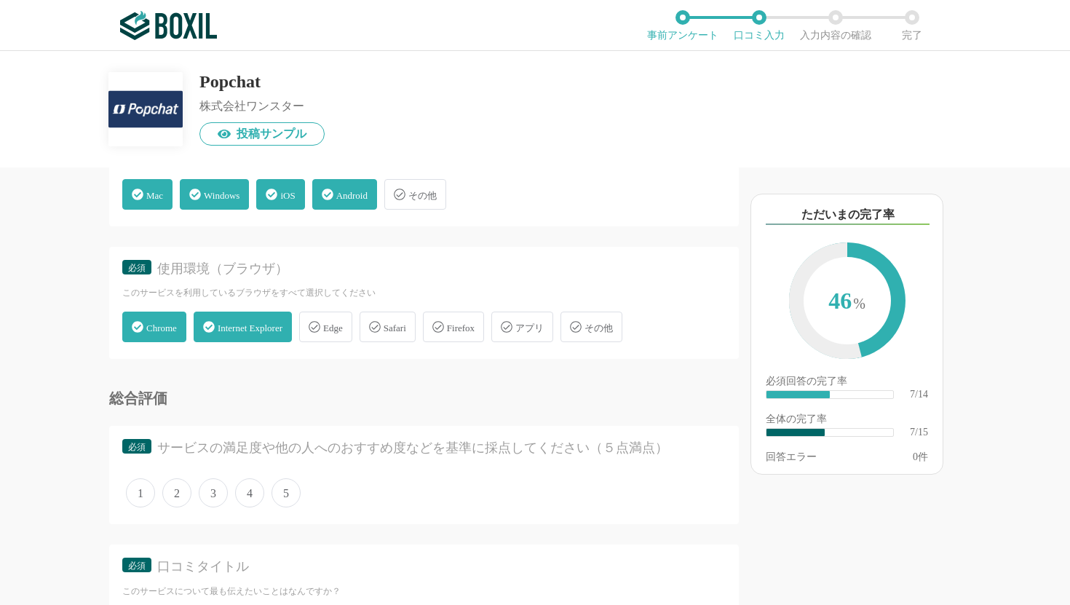
click at [352, 327] on div "Edge" at bounding box center [325, 327] width 53 height 31
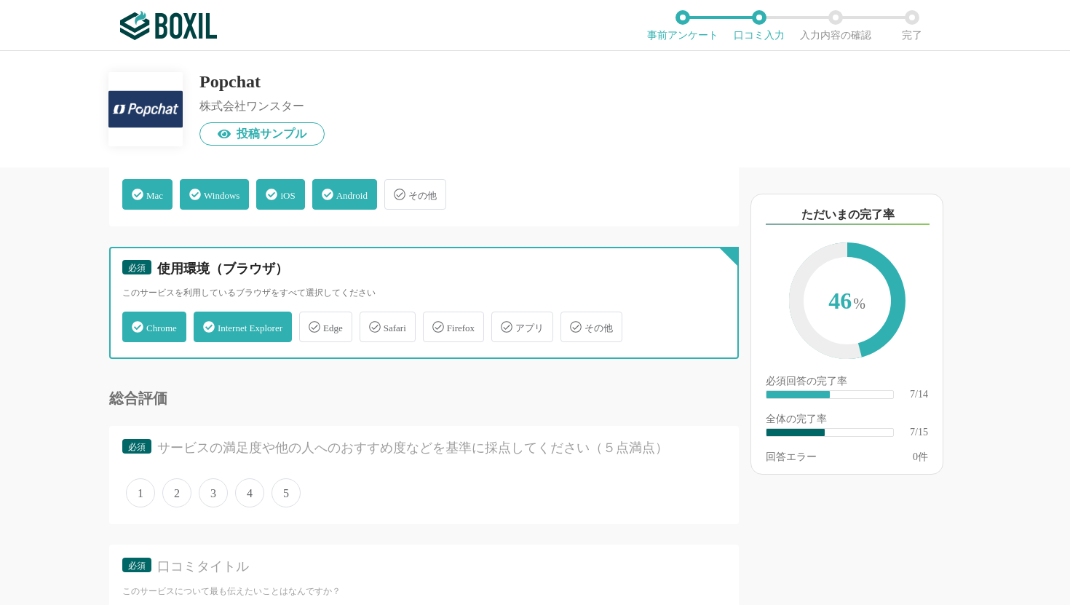
click at [312, 323] on input "Edge" at bounding box center [306, 318] width 9 height 9
checkbox input "true"
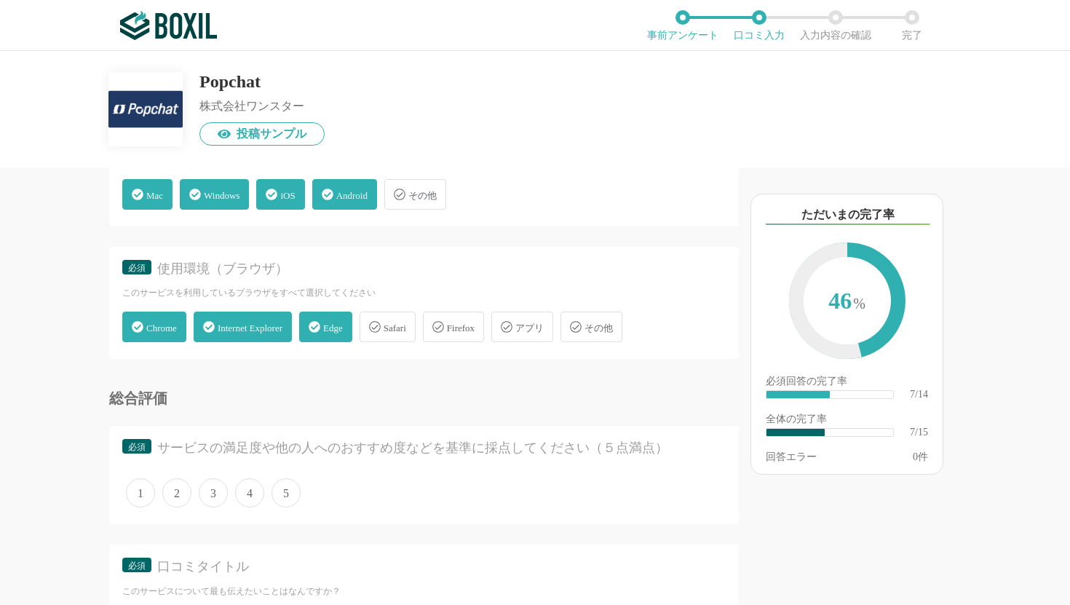
click at [406, 326] on span "Safari" at bounding box center [395, 327] width 23 height 11
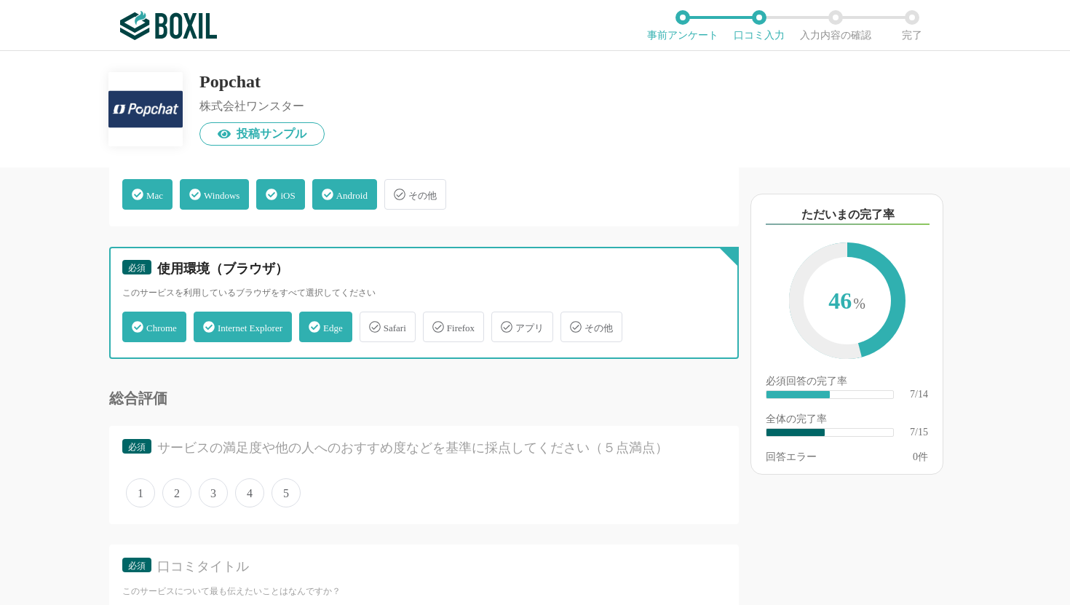
click at [372, 323] on input "Safari" at bounding box center [366, 318] width 9 height 9
checkbox input "true"
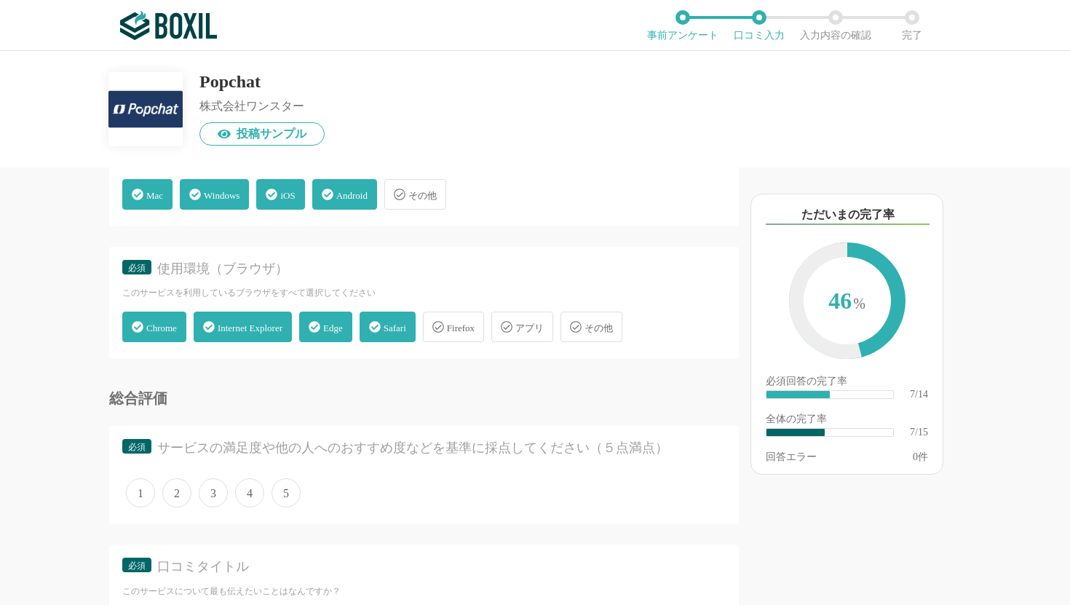
click at [475, 325] on span "Firefox" at bounding box center [461, 327] width 28 height 11
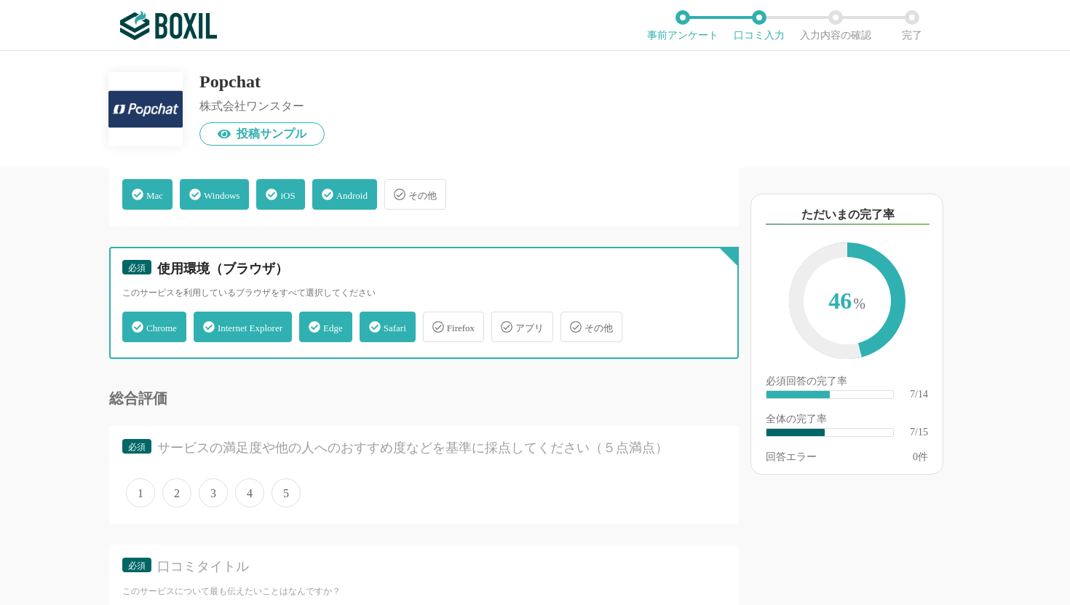
click at [435, 323] on input "Firefox" at bounding box center [430, 318] width 9 height 9
checkbox input "true"
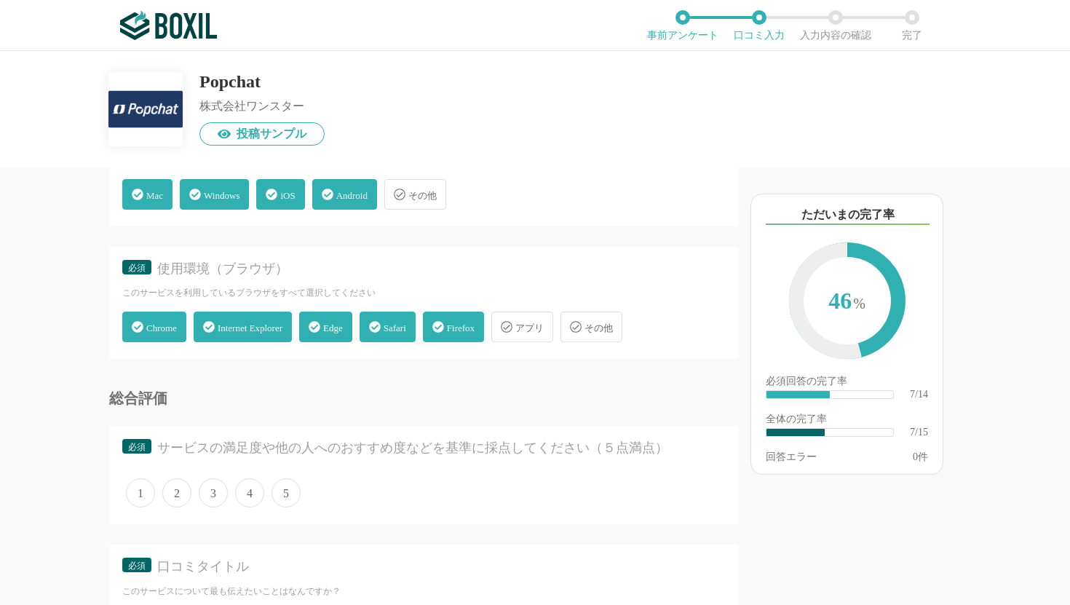
click at [544, 322] on span "アプリ" at bounding box center [529, 327] width 28 height 11
click at [504, 322] on input "アプリ" at bounding box center [498, 318] width 9 height 9
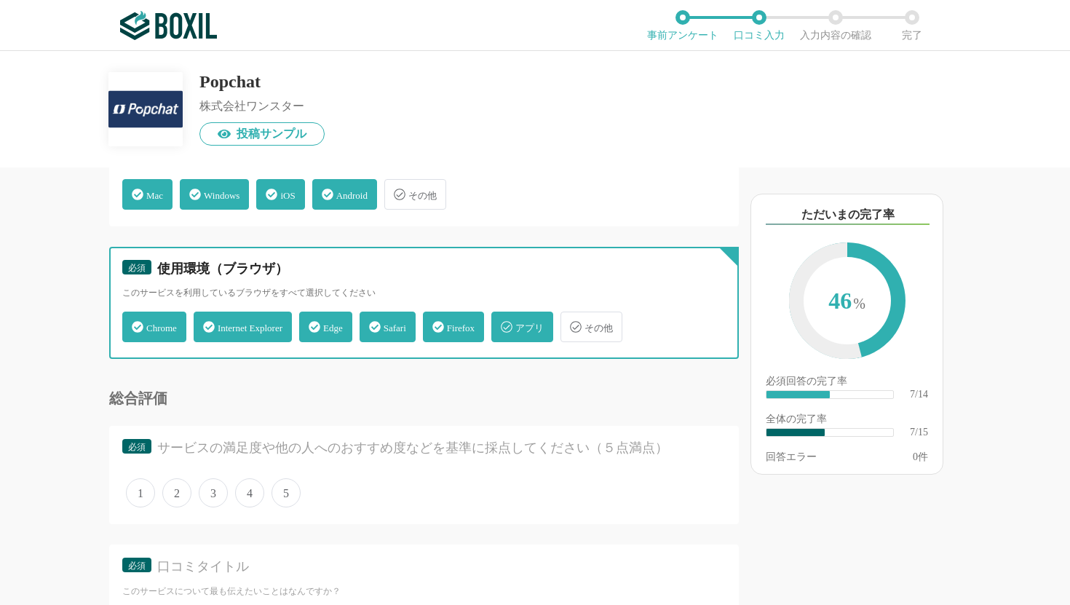
checkbox input "true"
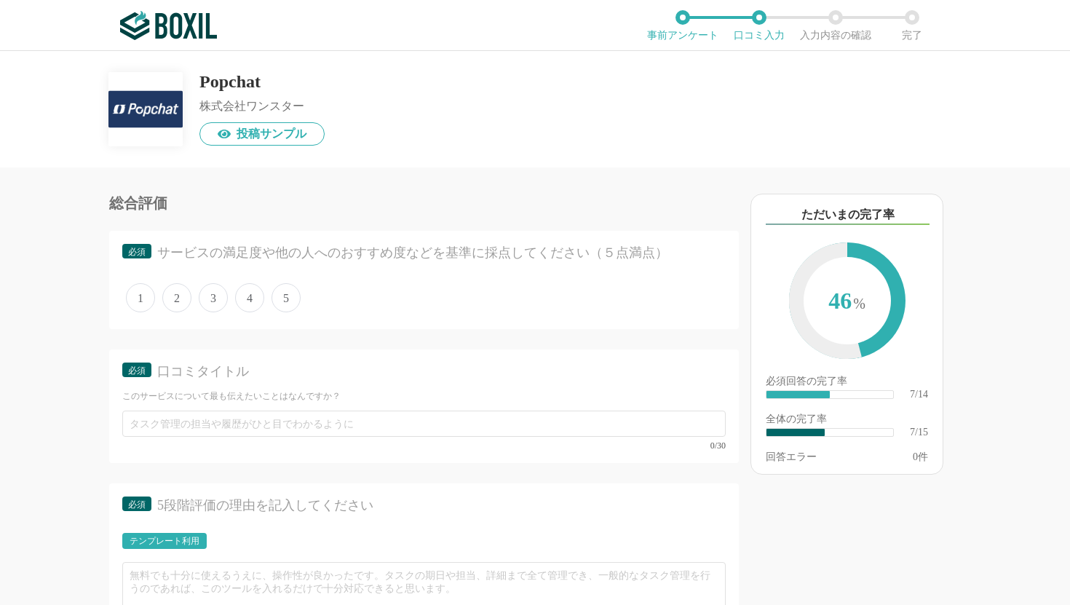
scroll to position [1116, 0]
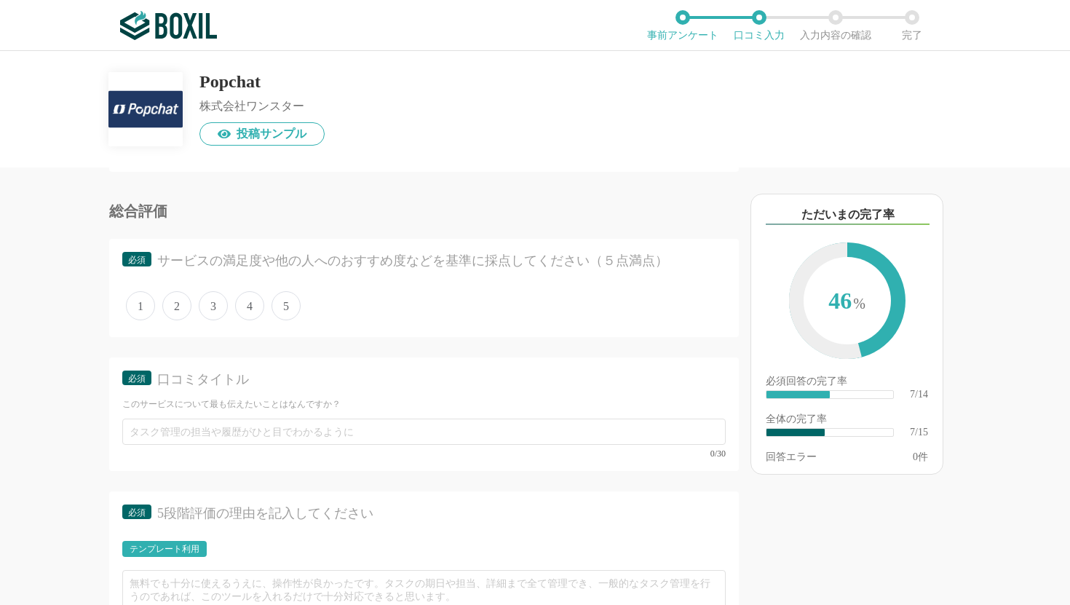
click at [285, 307] on span "5" at bounding box center [285, 305] width 29 height 29
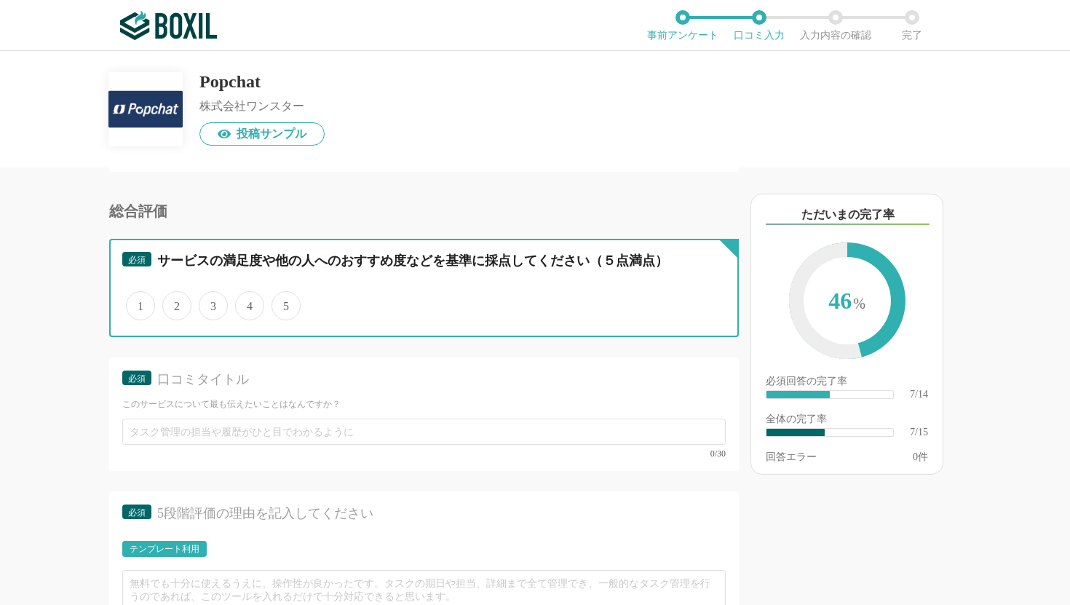
click at [285, 303] on input "5" at bounding box center [279, 297] width 9 height 9
radio input "true"
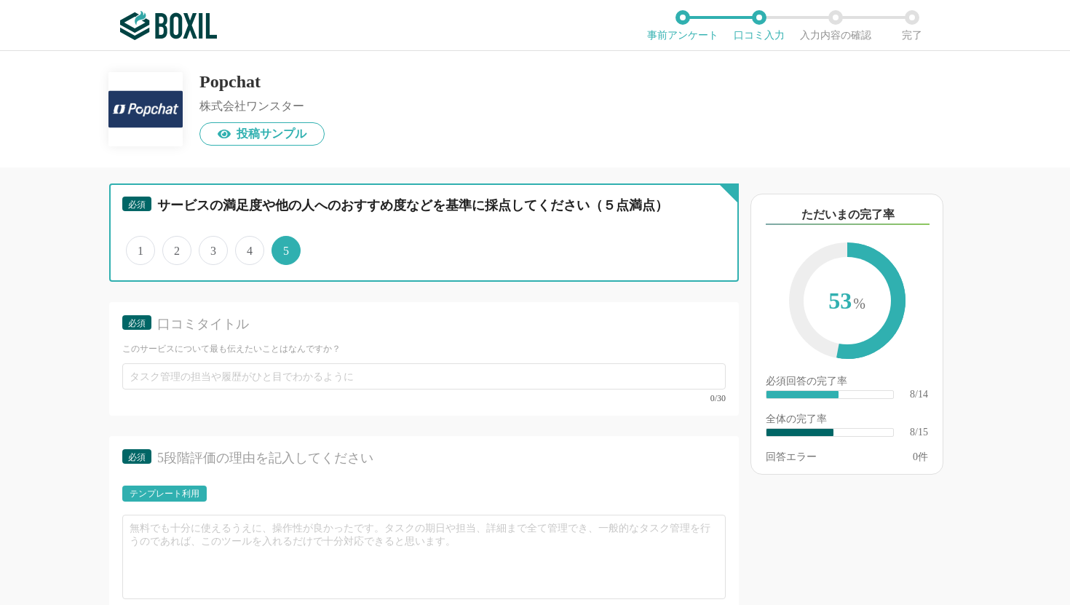
scroll to position [1198, 0]
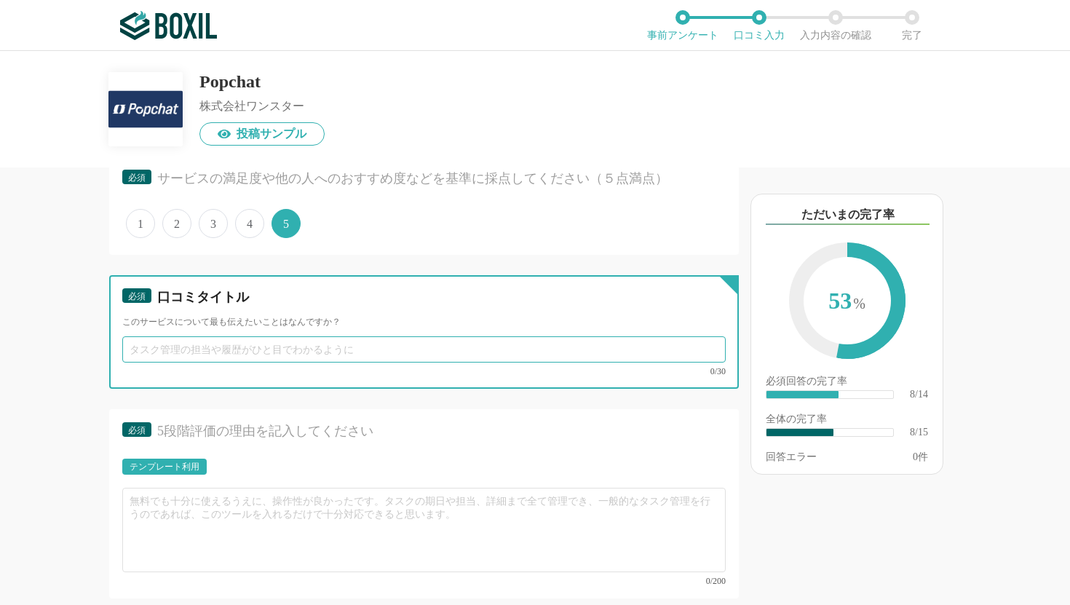
click at [278, 346] on input "text" at bounding box center [423, 349] width 603 height 26
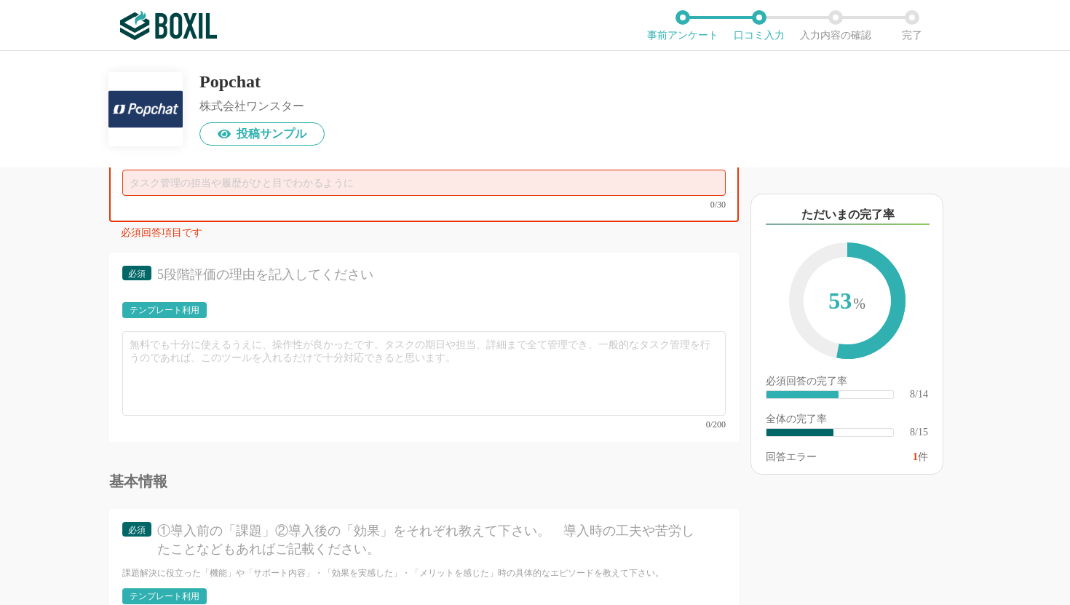
scroll to position [1370, 0]
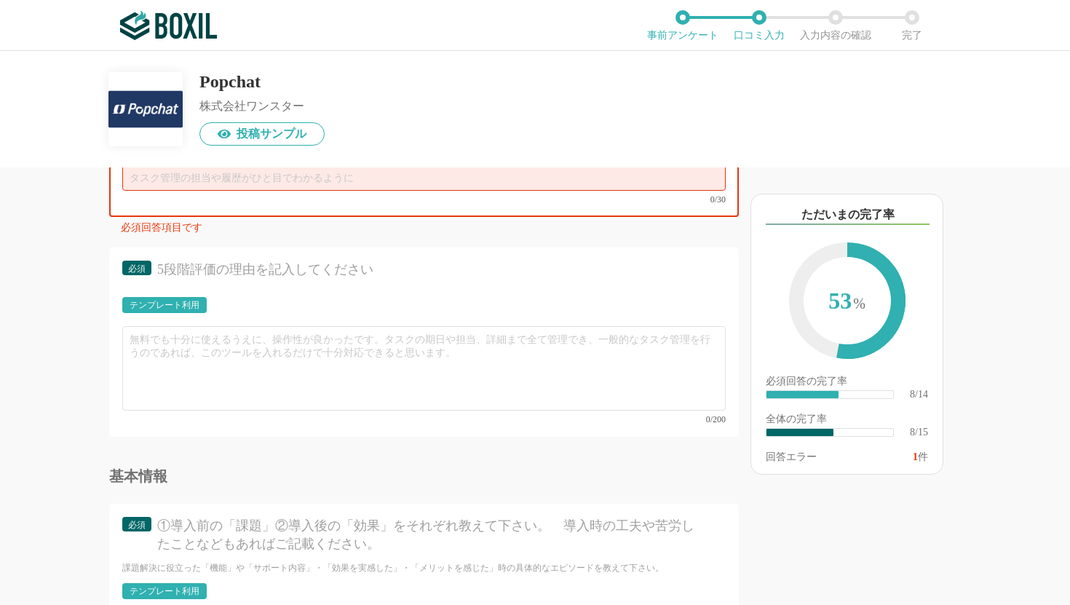
click at [148, 306] on div "テンプレート利用" at bounding box center [165, 305] width 70 height 9
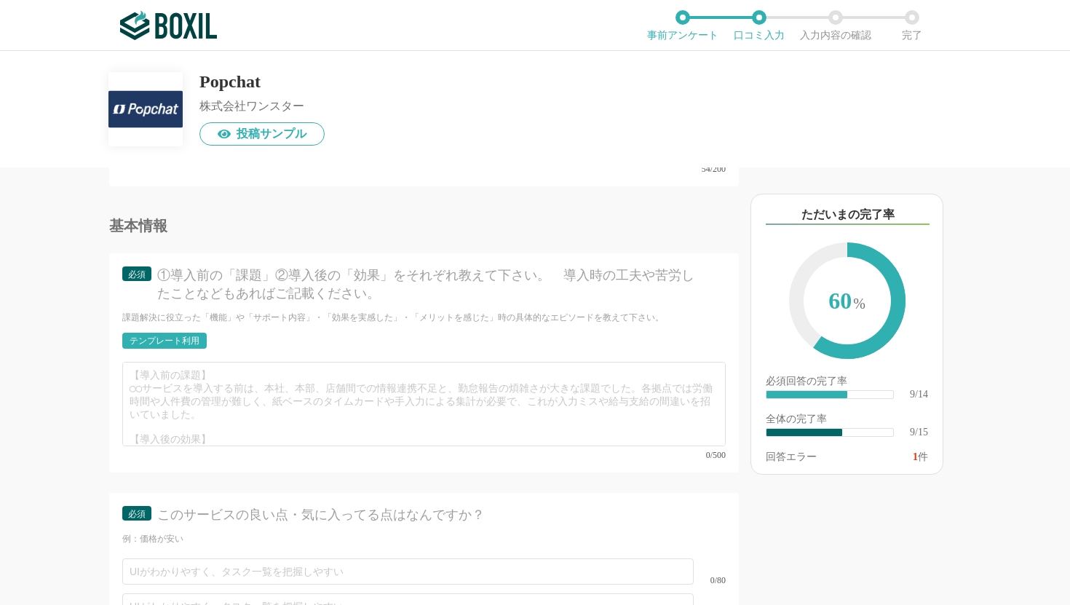
scroll to position [1620, 0]
click at [174, 337] on div "テンプレート利用" at bounding box center [165, 341] width 70 height 9
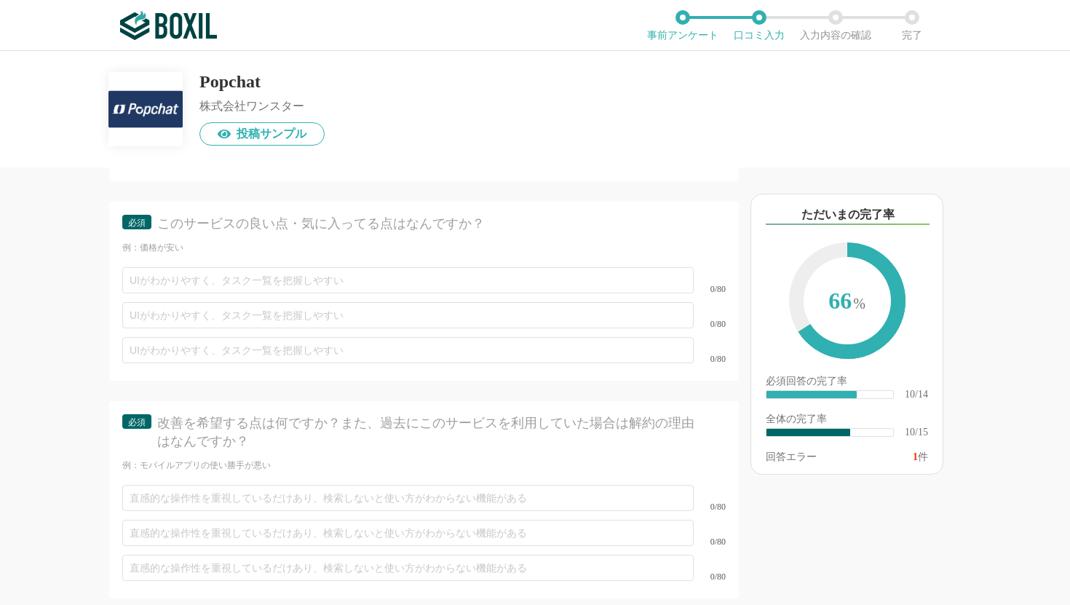
scroll to position [1906, 0]
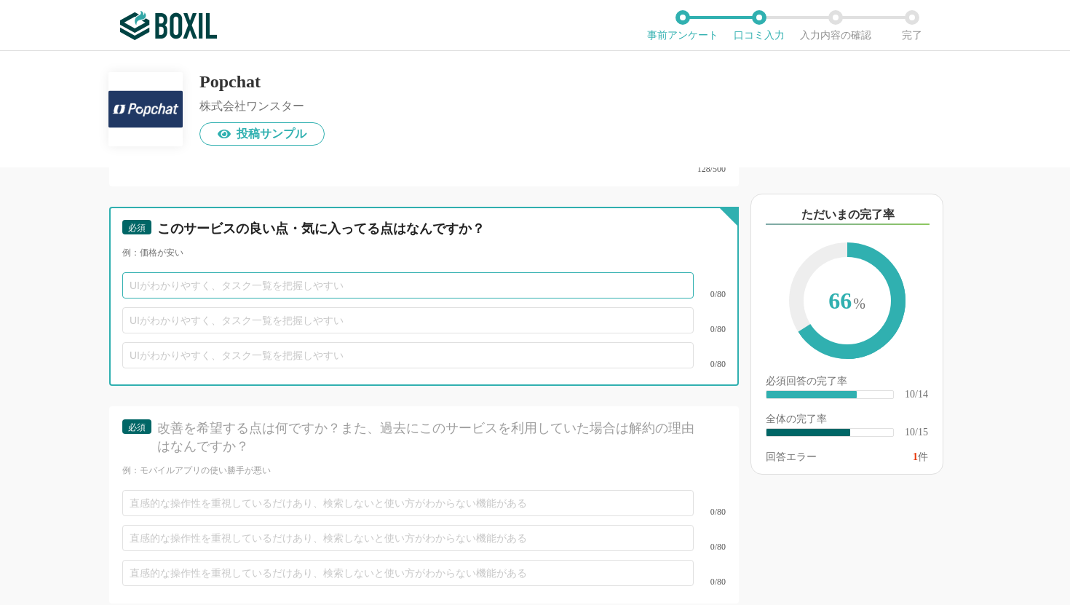
click at [160, 272] on input "text" at bounding box center [407, 285] width 571 height 26
type input "成果が出やすい（CPOの改善）"
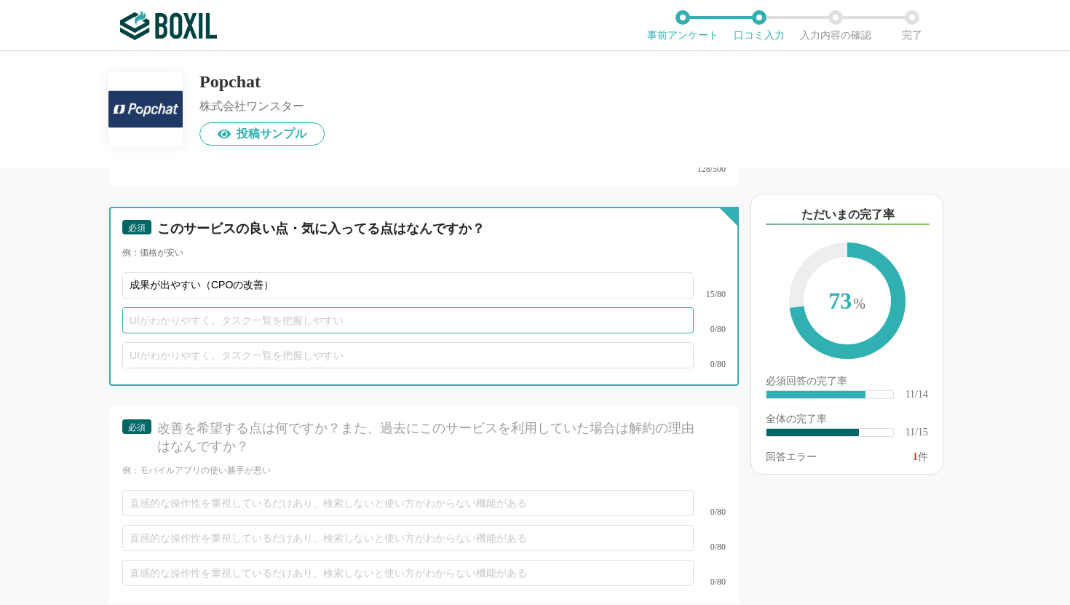
click at [156, 309] on input "text" at bounding box center [407, 320] width 571 height 26
type input "リスクなく導入できる"
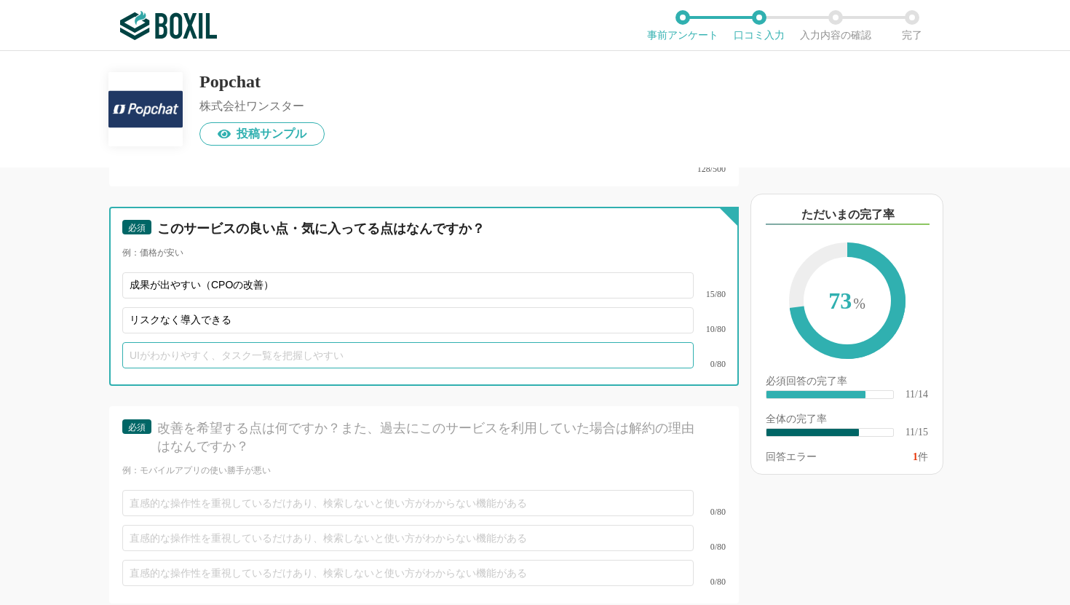
click at [154, 342] on input "text" at bounding box center [407, 355] width 571 height 26
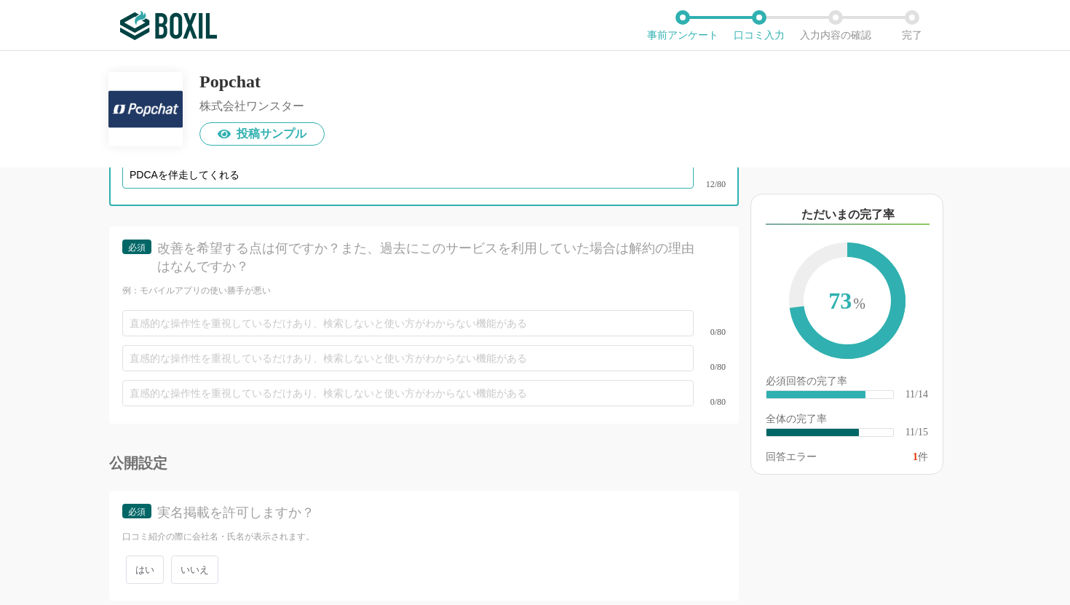
scroll to position [2096, 0]
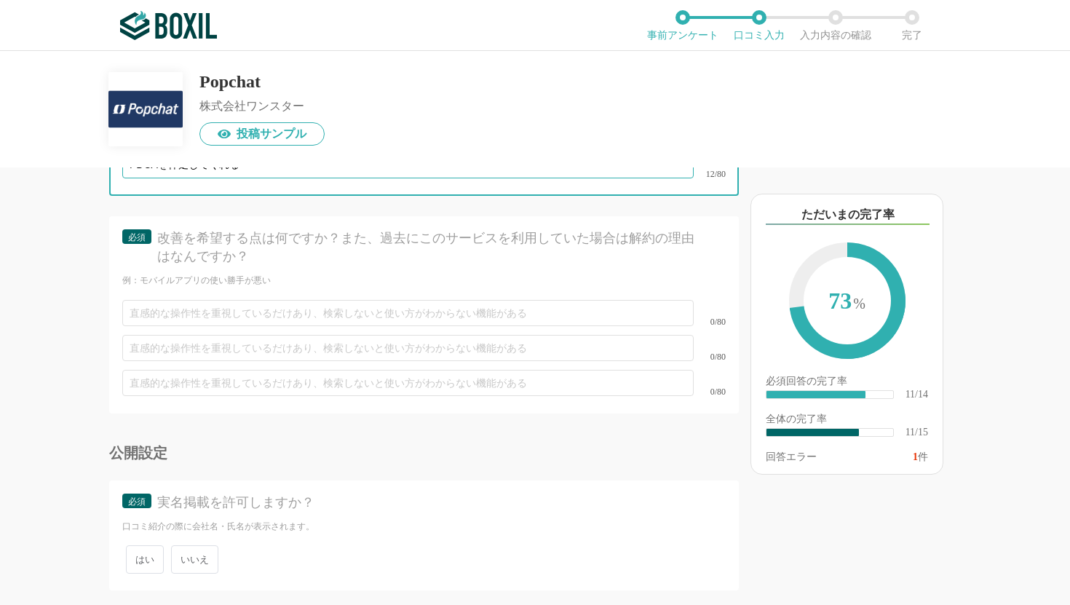
type input "PDCAを伴走してくれる"
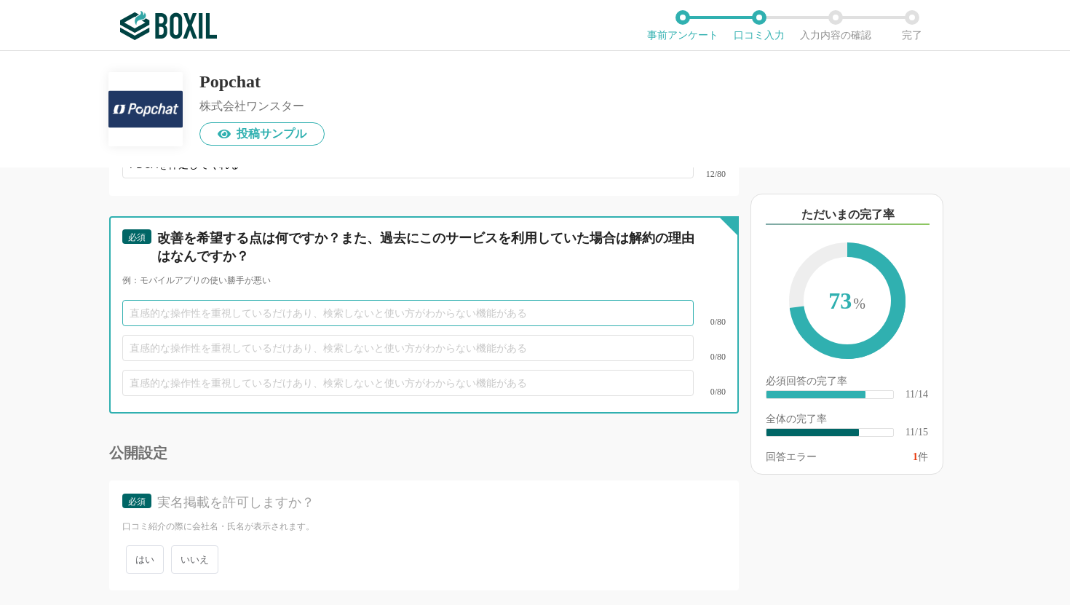
click at [174, 300] on input "text" at bounding box center [407, 313] width 571 height 26
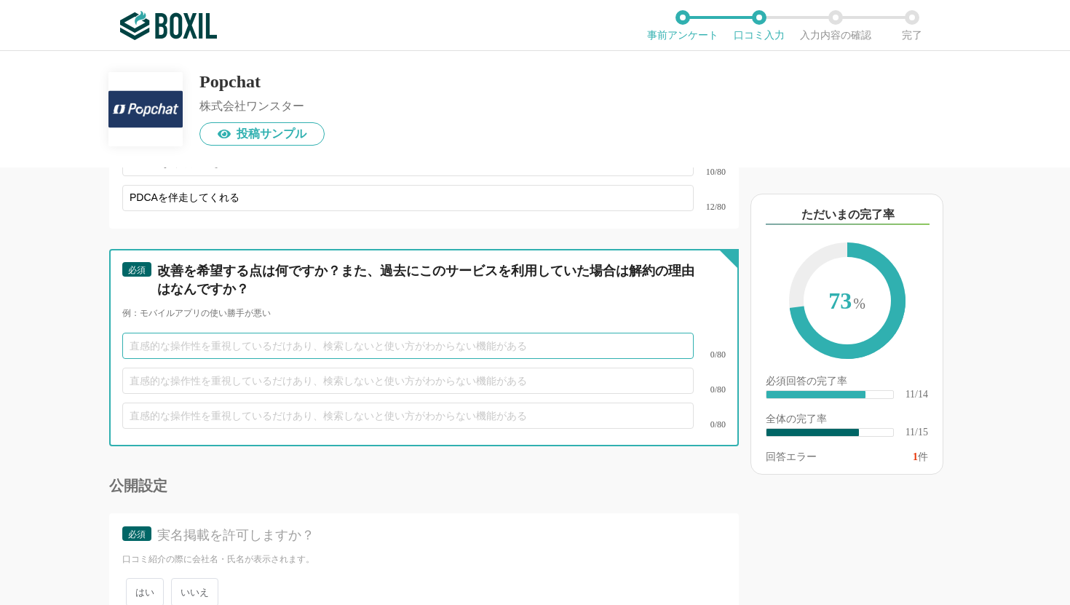
scroll to position [2146, 0]
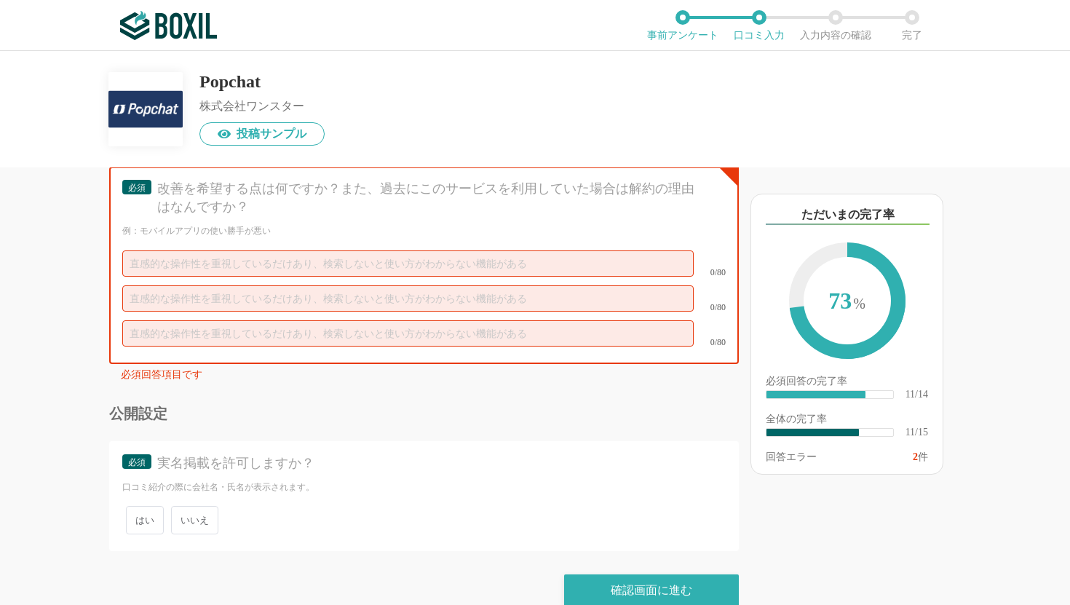
click at [151, 506] on span "はい" at bounding box center [145, 520] width 38 height 28
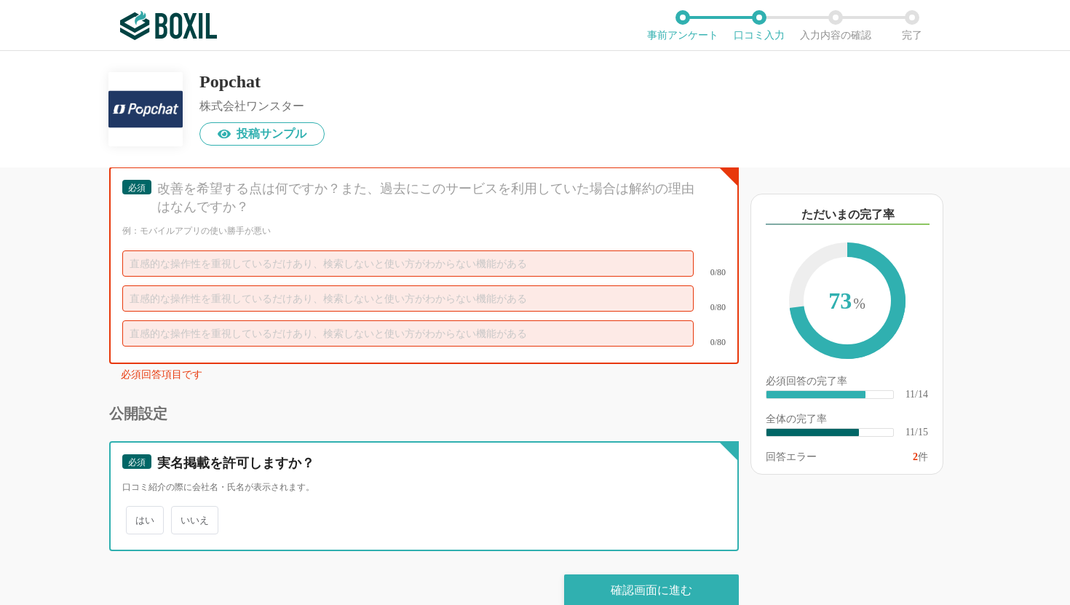
click at [139, 508] on input "はい" at bounding box center [134, 512] width 9 height 9
radio input "true"
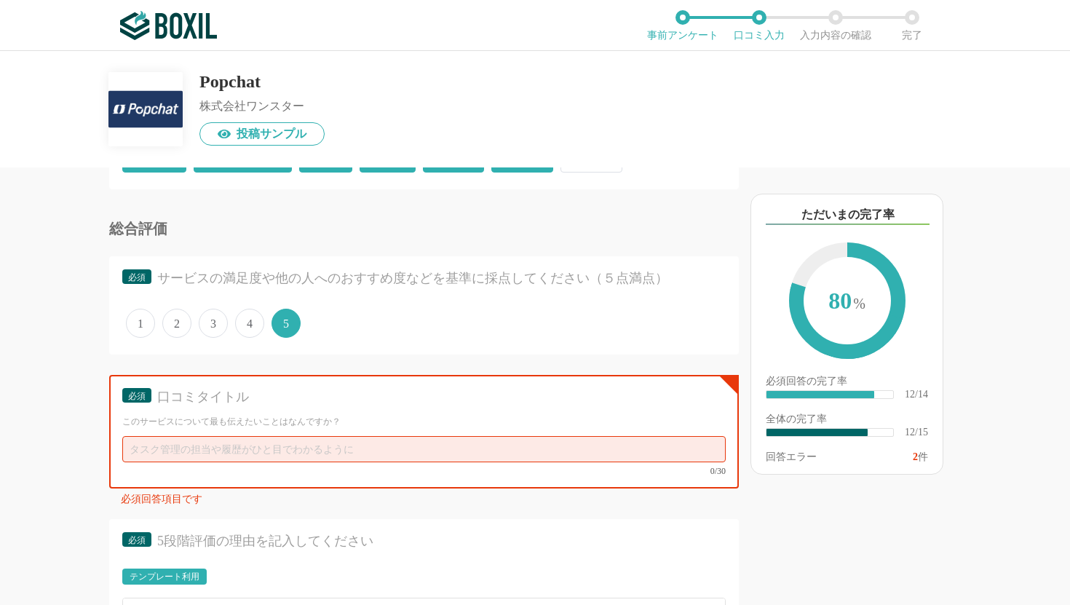
scroll to position [1079, 0]
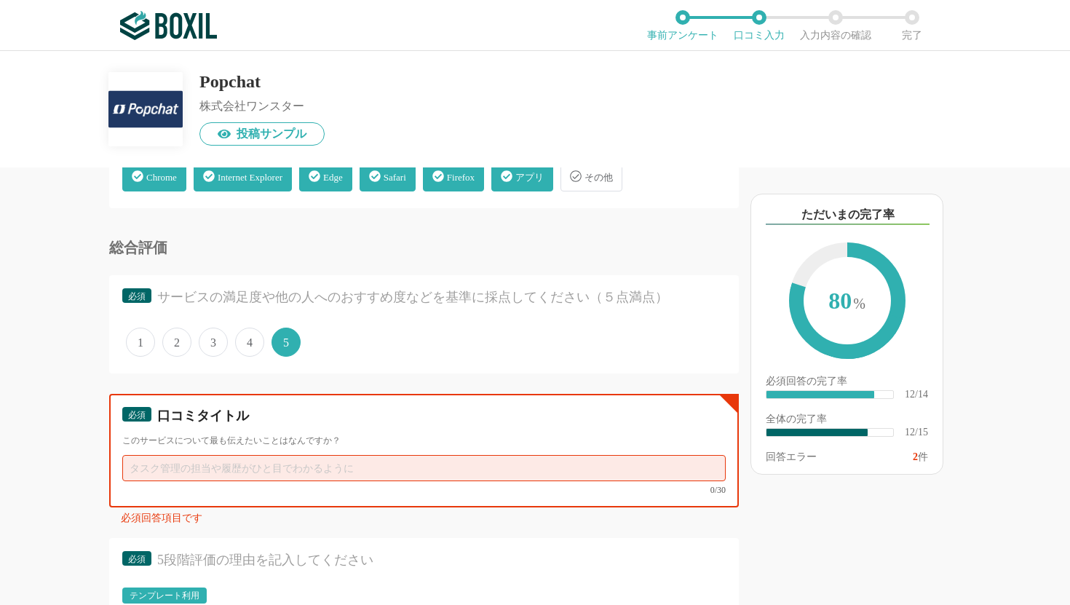
click at [237, 464] on input "text" at bounding box center [423, 468] width 603 height 26
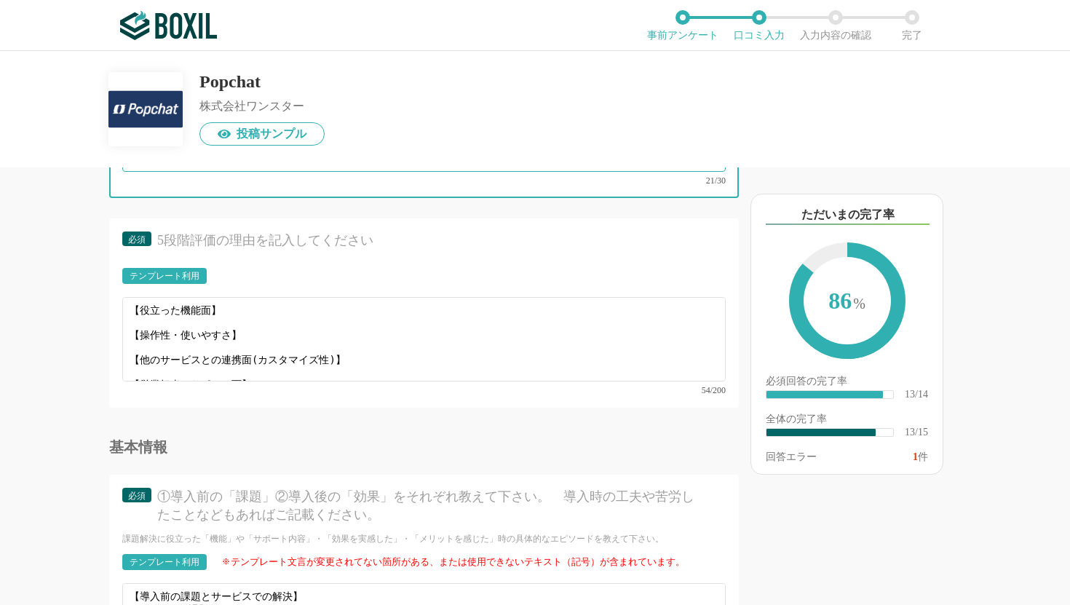
scroll to position [1369, 0]
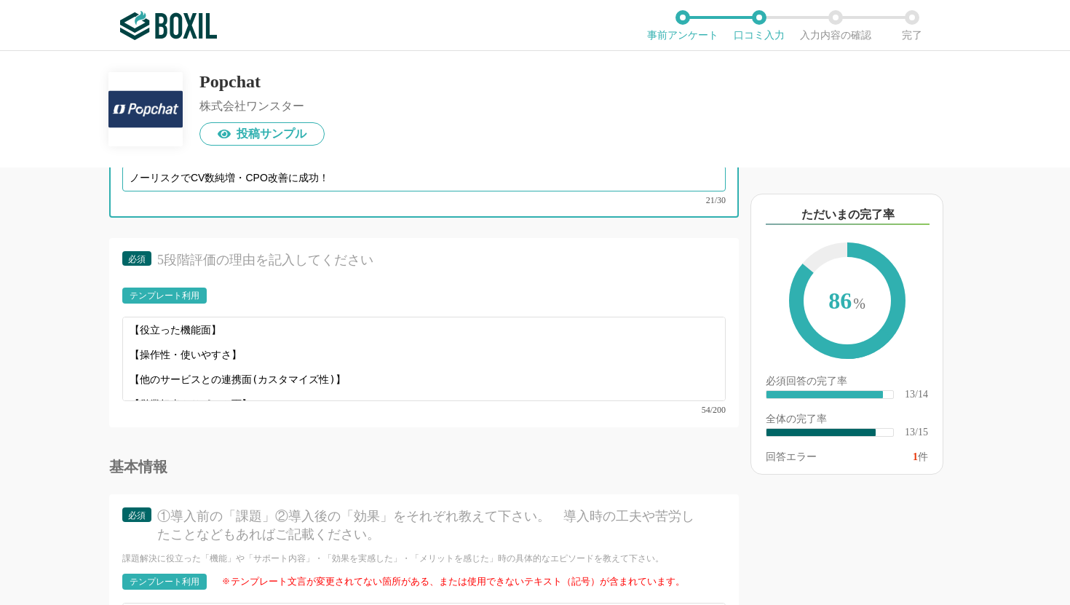
type input "ノーリスクでCV数純増・CPO改善に成功！"
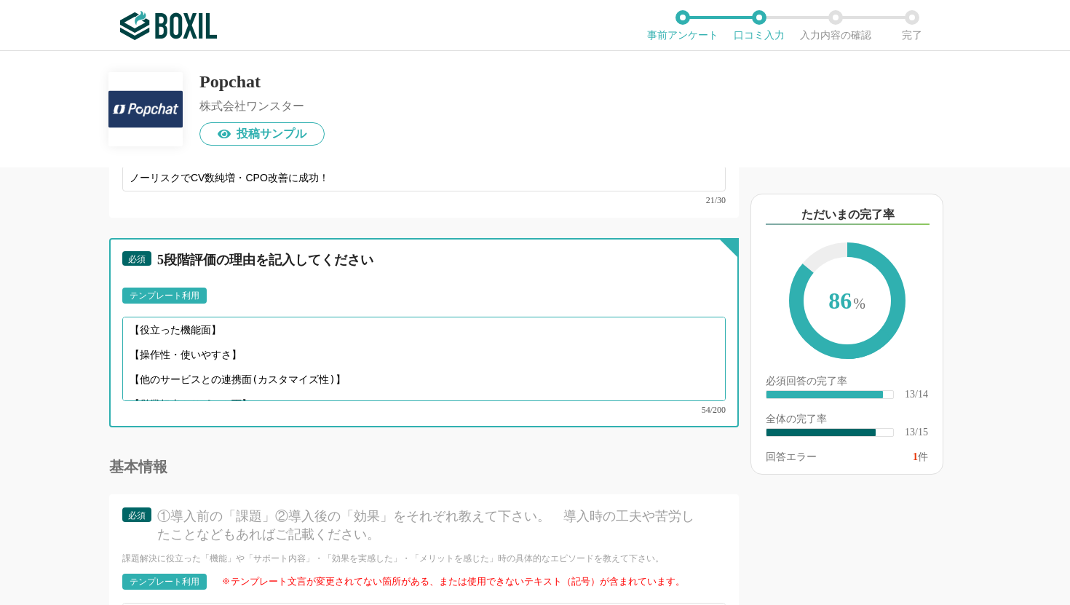
click at [223, 330] on textarea "【役立った機能面】 【操作性・使いやすさ】 【他のサービスとの連携面(カスタマイズ性)】 【営業担当やサポート面】" at bounding box center [423, 359] width 603 height 84
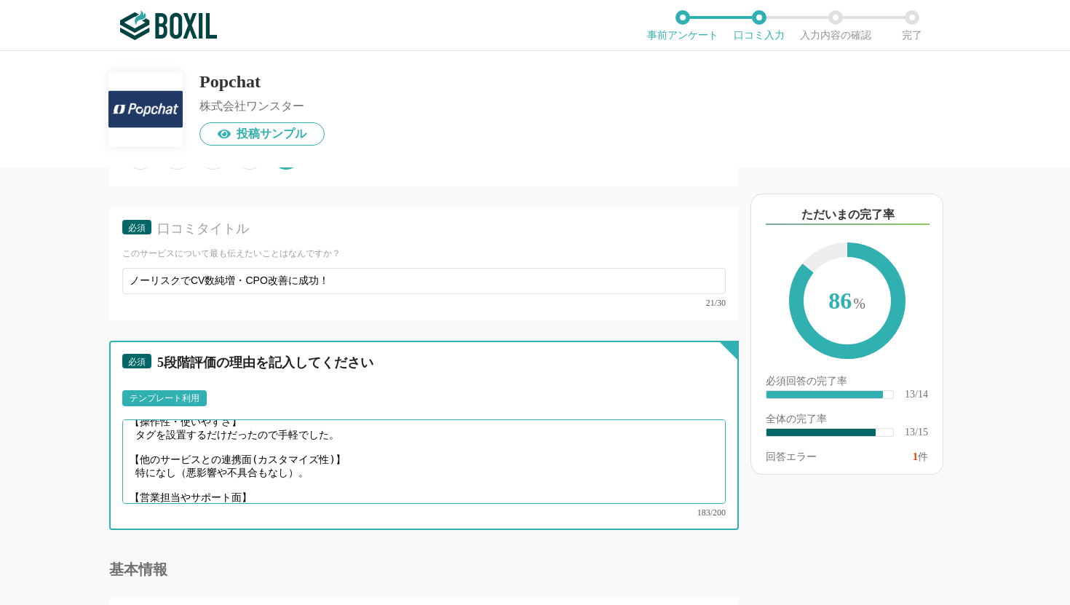
scroll to position [0, 0]
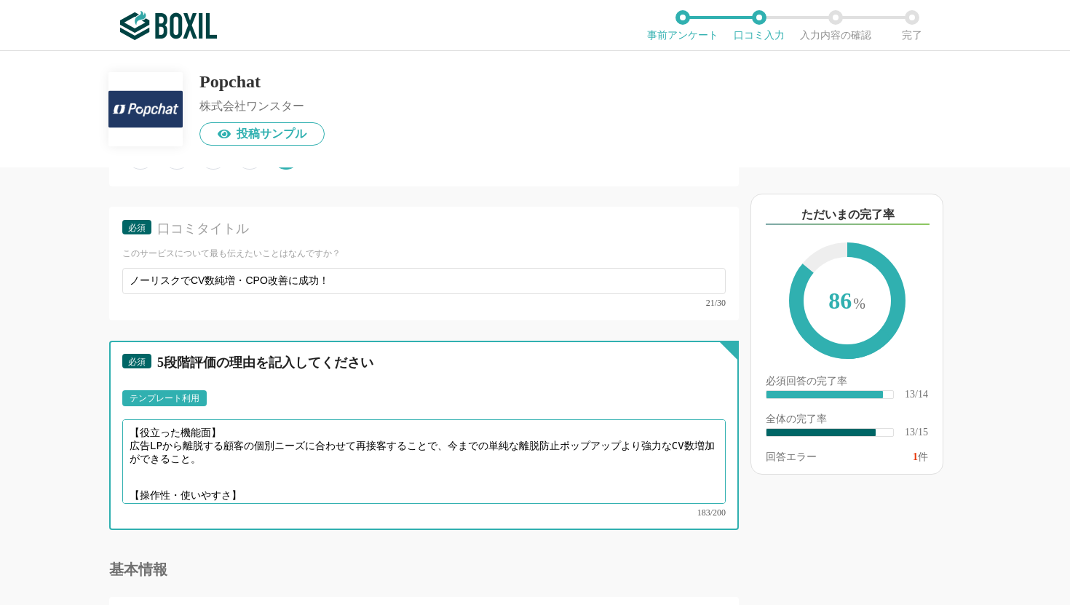
click at [475, 446] on textarea "【役立った機能面】 広告LPから離脱する顧客の個別ニーズに合わせて再接客することで、今までの単純な離脱防止ポップアップより強力なCV数増加ができること。 【操…" at bounding box center [423, 461] width 603 height 84
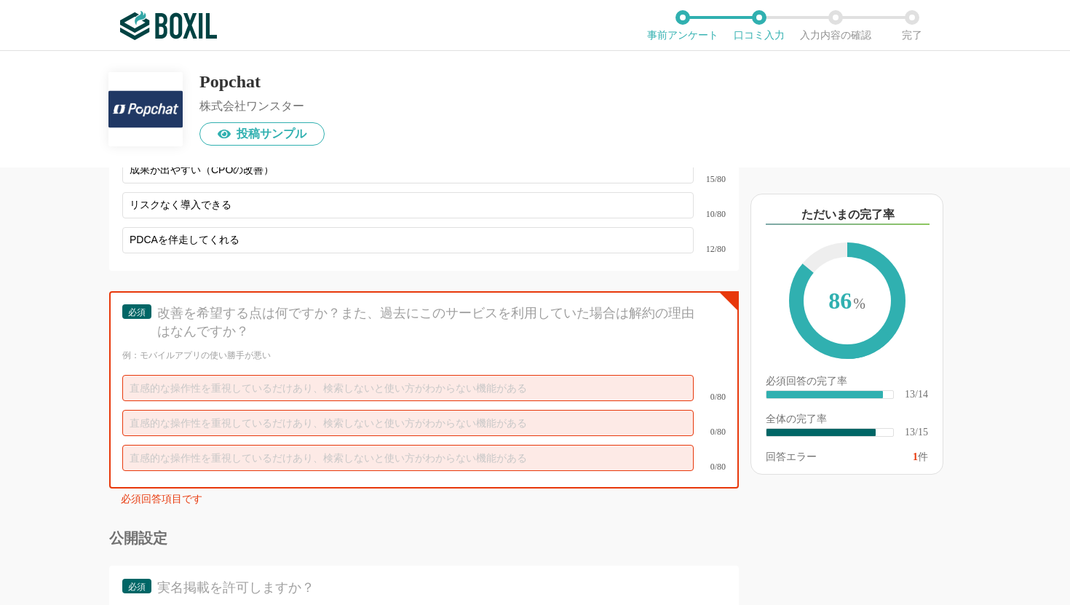
scroll to position [2017, 0]
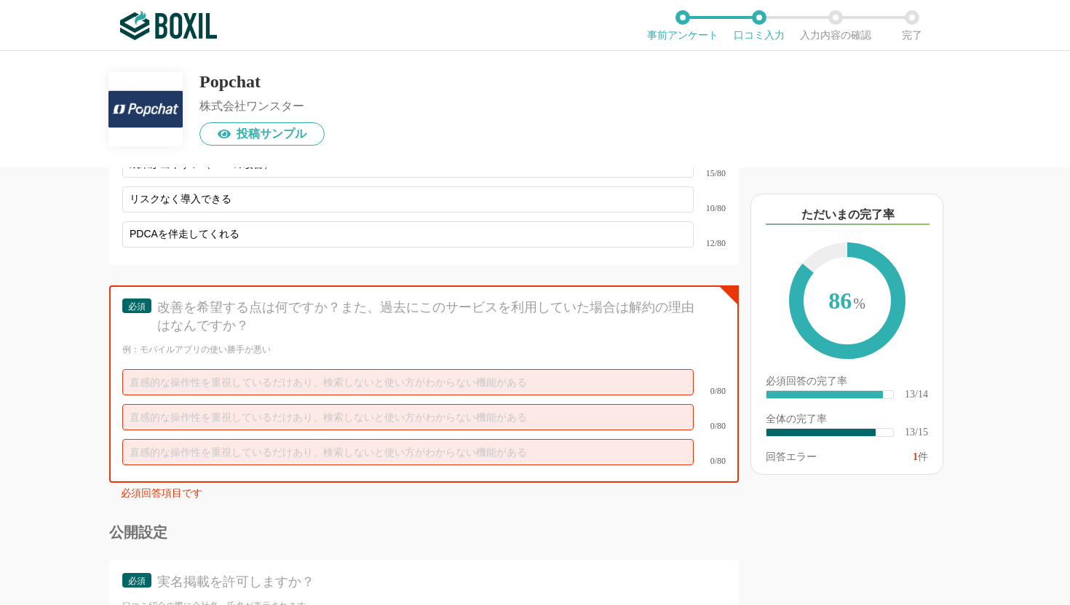
type textarea "【役立った機能面】 広告LPから離脱する顧客の個別ニーズに合わせて再接客することで、従前の単純な離脱防止ポップアップより強力なCV数増加ができること。 【操作…"
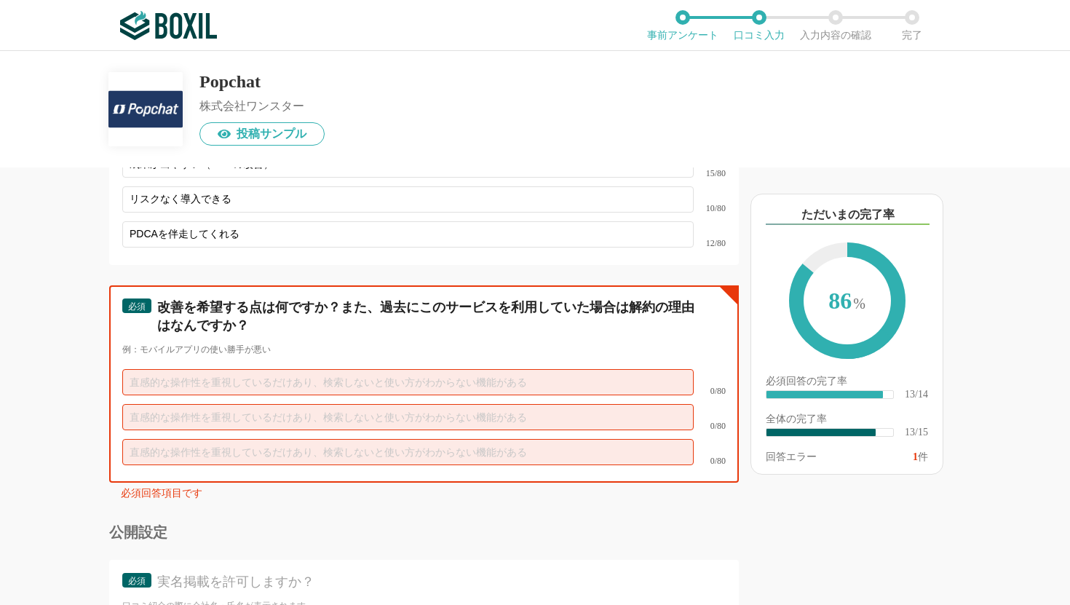
click at [284, 369] on input "text" at bounding box center [407, 382] width 571 height 26
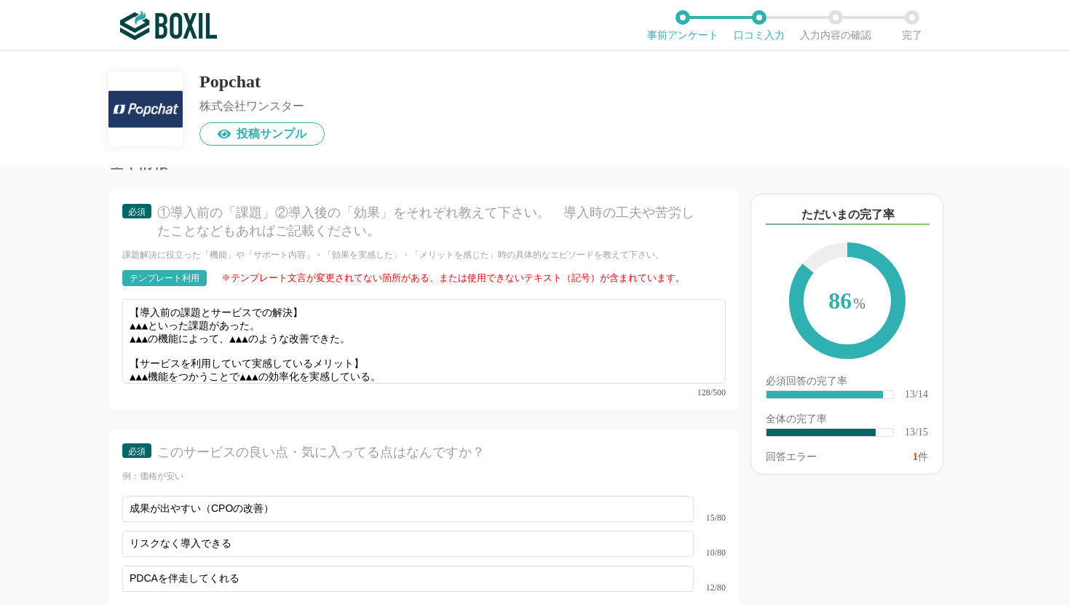
scroll to position [1665, 0]
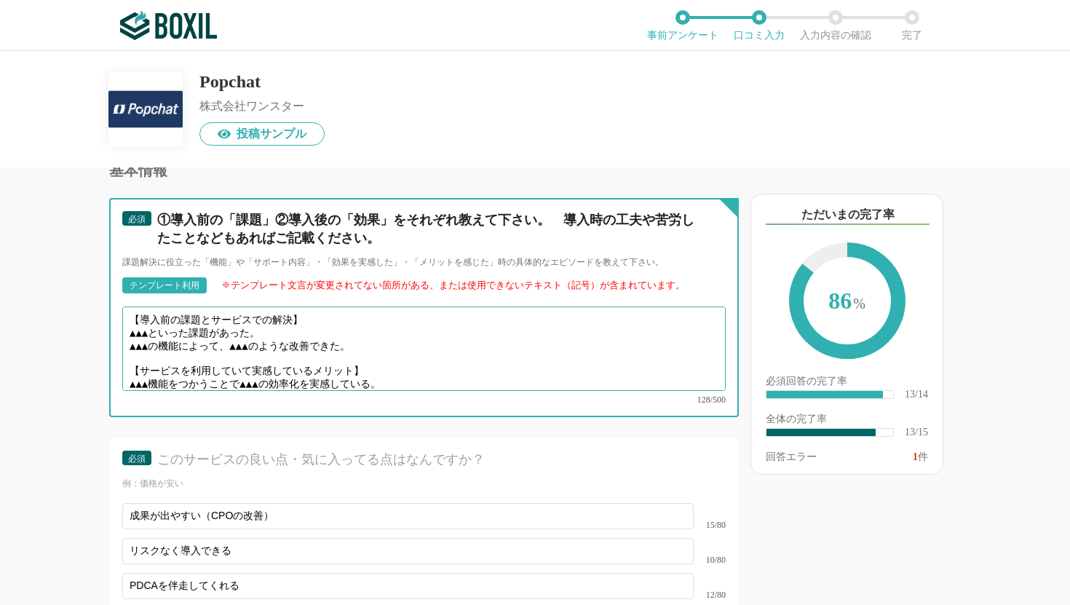
click at [336, 327] on textarea "【導入前の課題とサービスでの解決】 ▲▲▲といった課題があった。 ▲▲▲の機能によって、▲▲▲のような改善できた。 【サービスを利用していて実感しているメリッ…" at bounding box center [423, 348] width 603 height 84
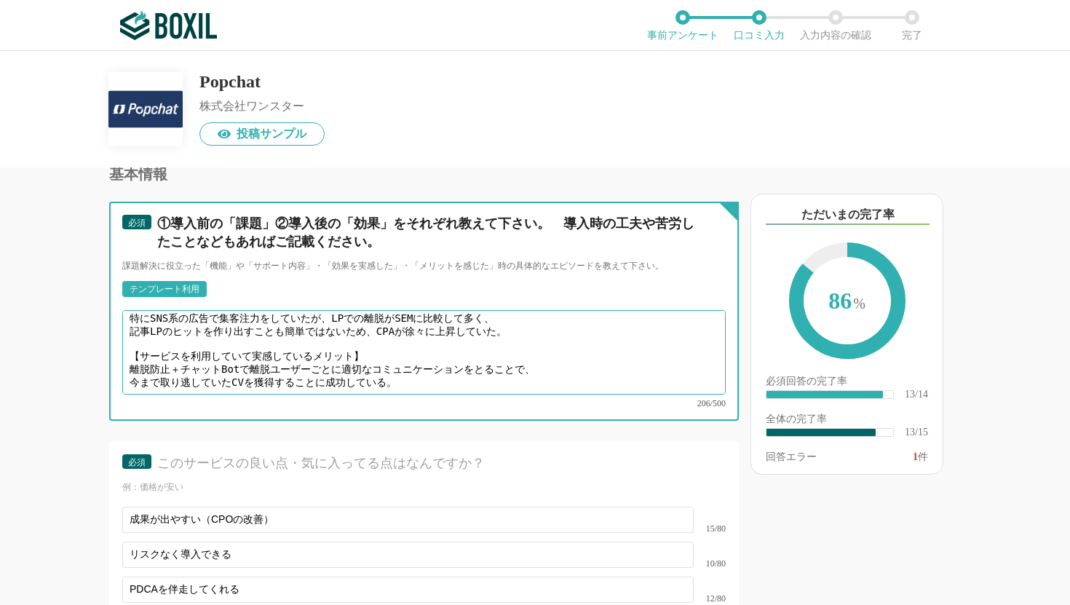
scroll to position [1657, 0]
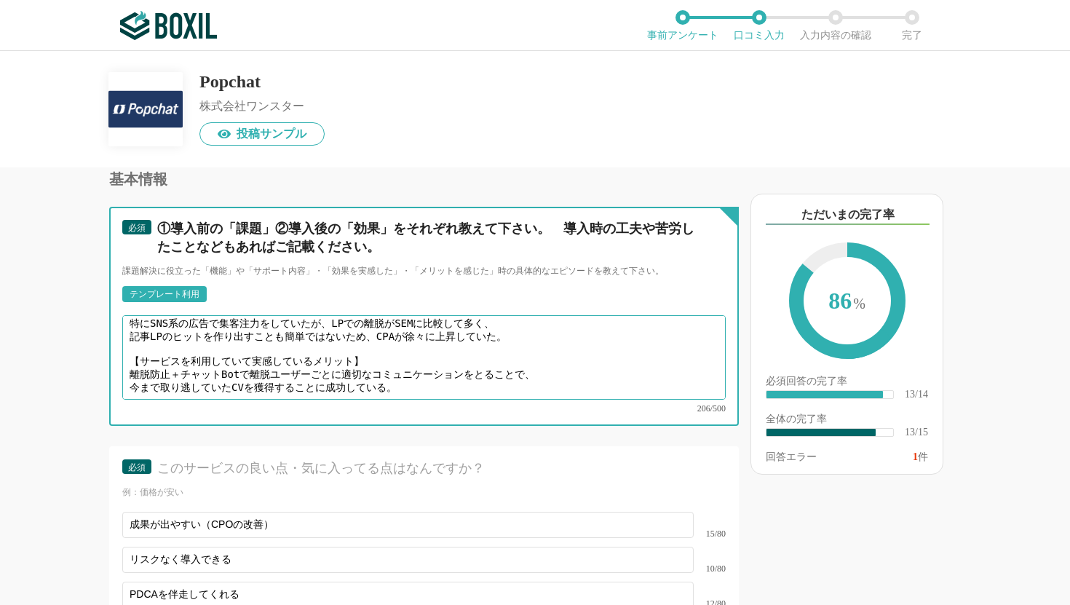
type textarea "【導入前の課題とサービスでの解決】 毎年継続的なブランド成長を支援する中で、 特にSNS系の広告で集客注力をしていたが、LPでの離脱がSEMに比較して多く、 …"
